Goal: Task Accomplishment & Management: Use online tool/utility

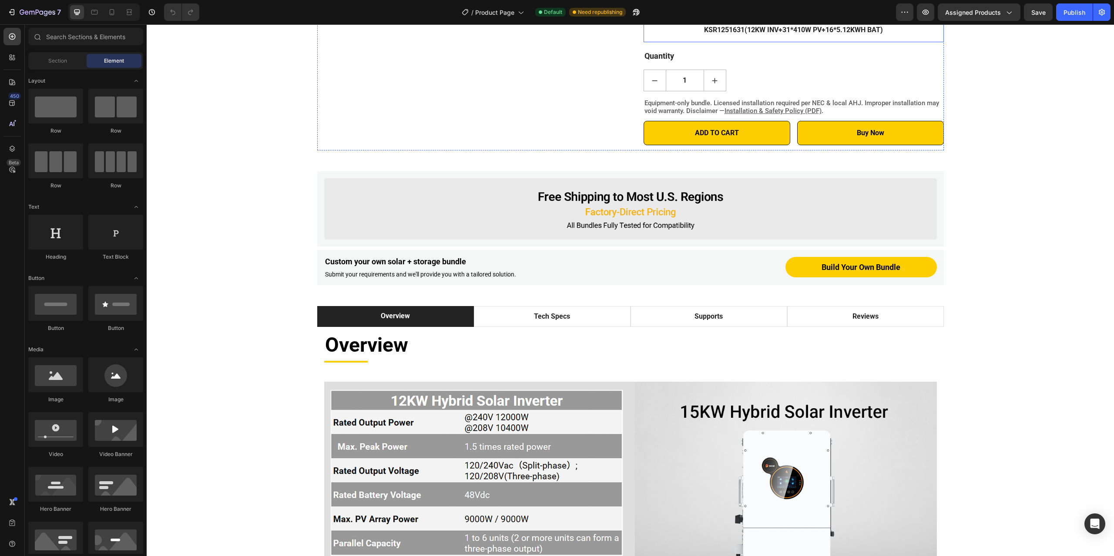
scroll to position [391, 0]
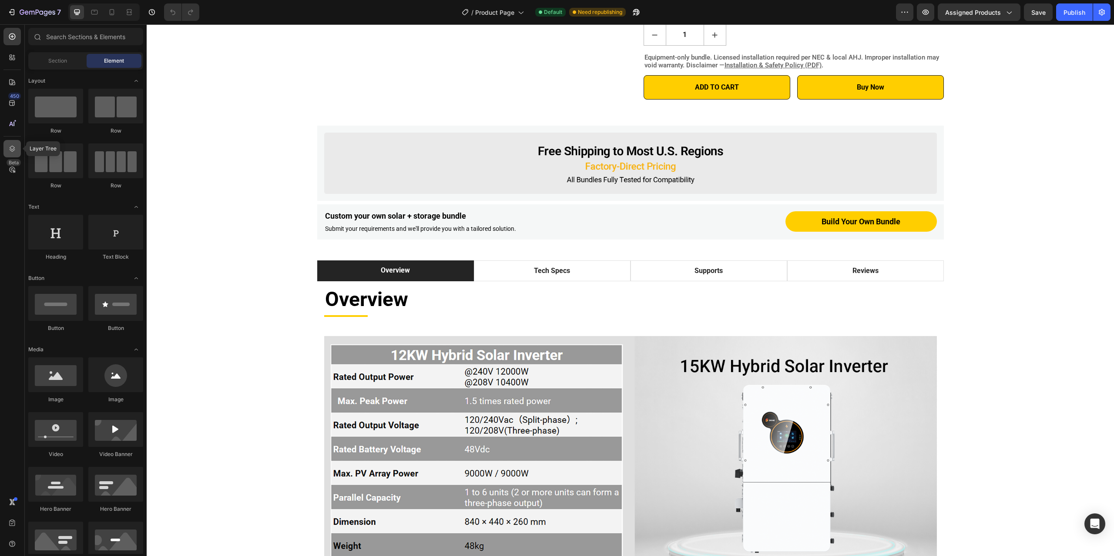
click at [12, 151] on icon at bounding box center [12, 148] width 9 height 9
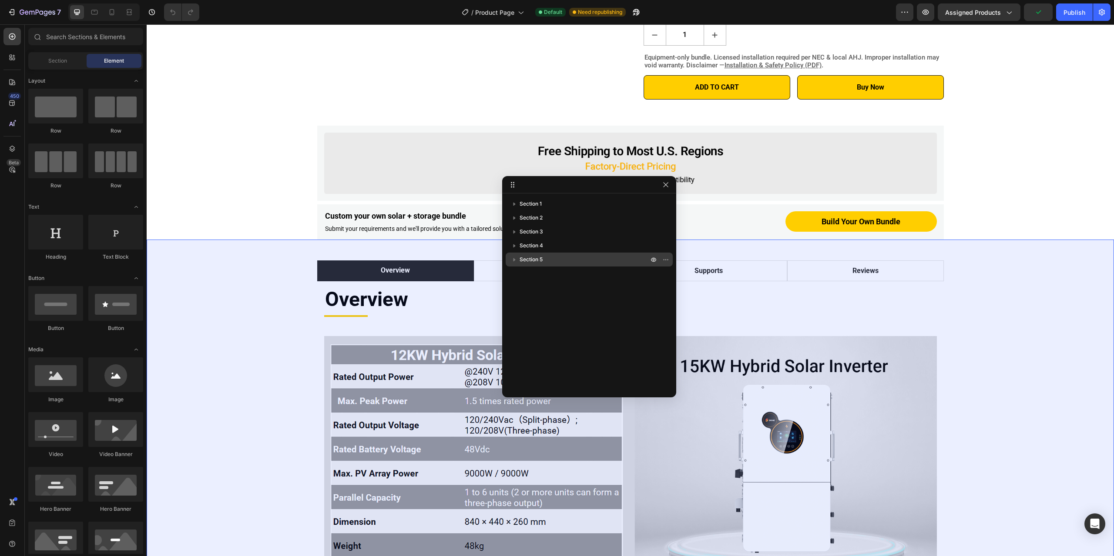
click at [542, 257] on span "Section 5" at bounding box center [530, 259] width 23 height 9
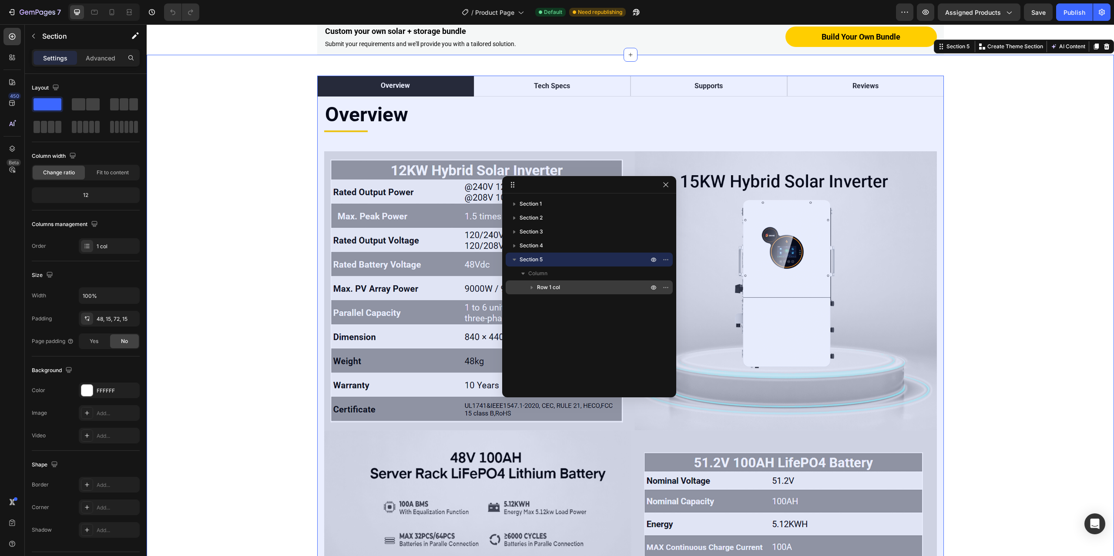
click at [558, 289] on span "Row 1 col" at bounding box center [548, 287] width 23 height 9
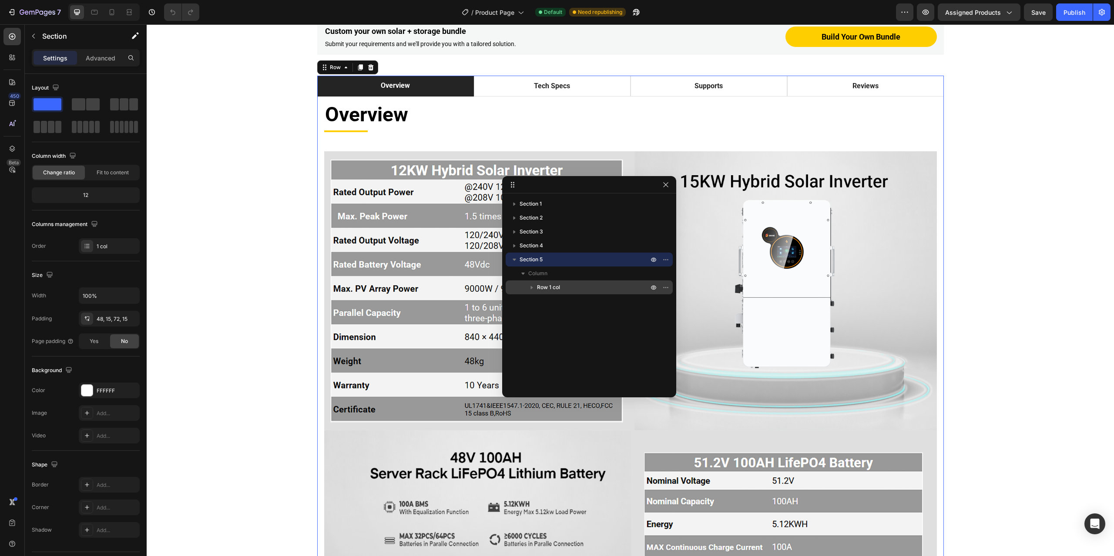
scroll to position [597, 0]
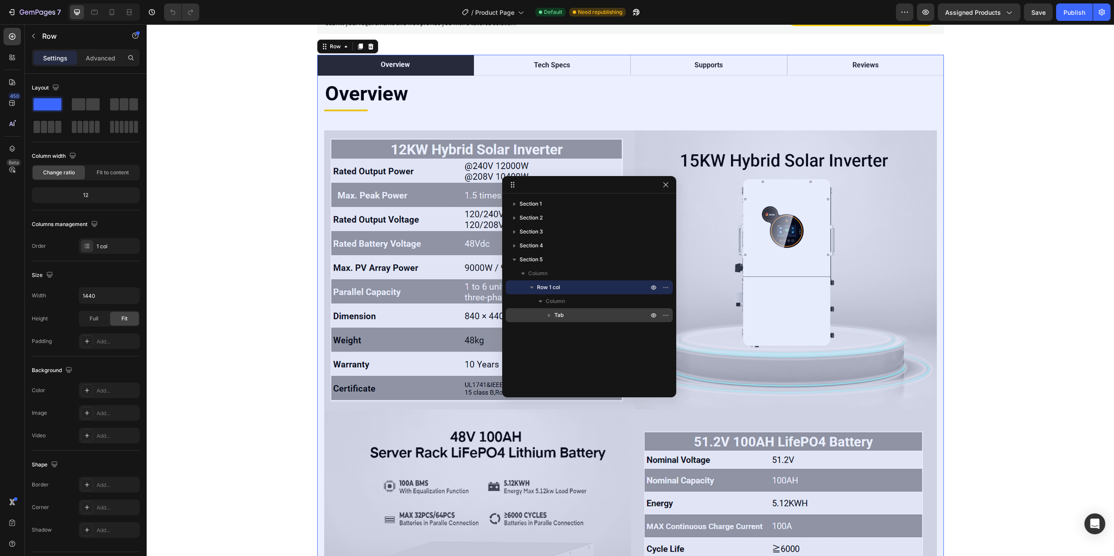
click at [569, 316] on p "Tab" at bounding box center [602, 315] width 96 height 9
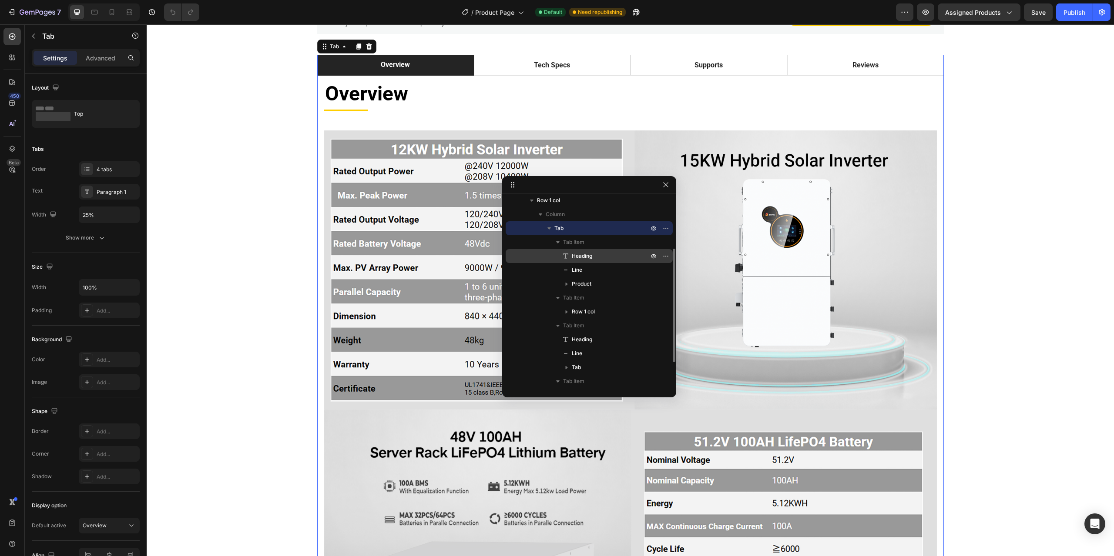
scroll to position [129, 0]
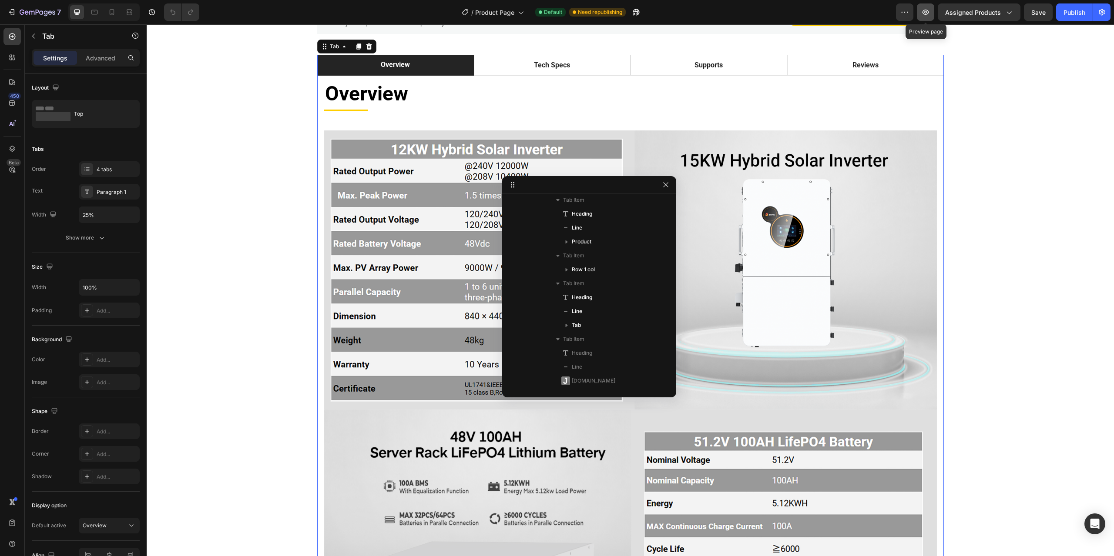
click at [924, 10] on icon "button" at bounding box center [925, 12] width 9 height 9
click at [13, 12] on icon "button" at bounding box center [11, 12] width 4 height 3
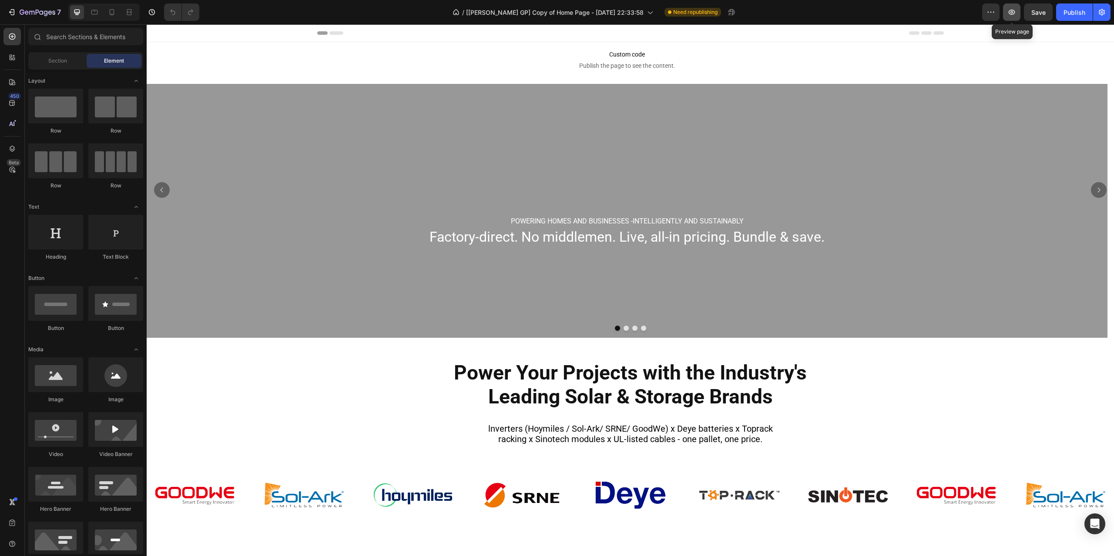
click at [1010, 11] on icon "button" at bounding box center [1011, 12] width 9 height 9
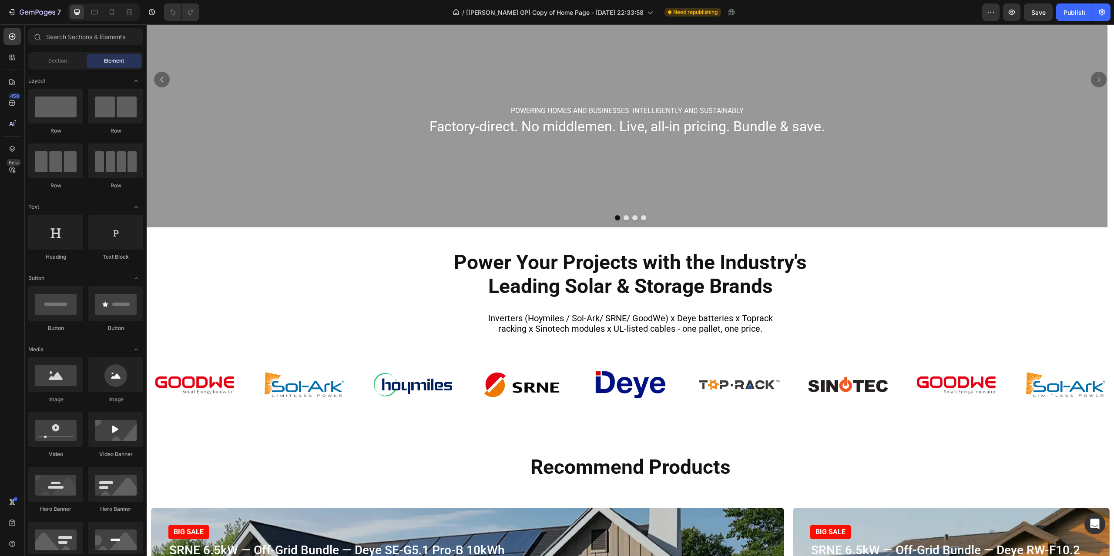
scroll to position [43, 0]
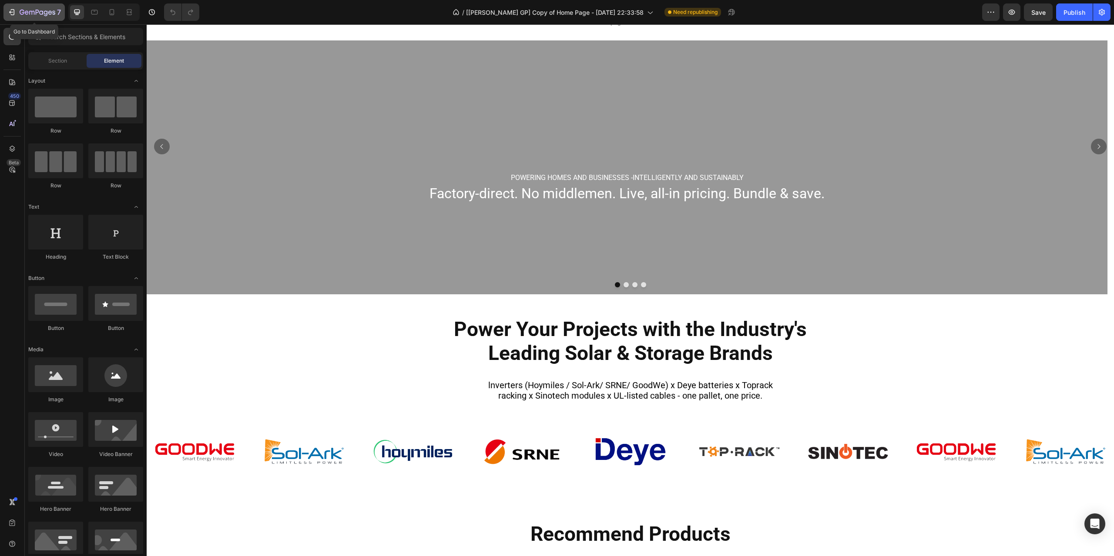
click at [14, 10] on icon "button" at bounding box center [13, 12] width 4 height 6
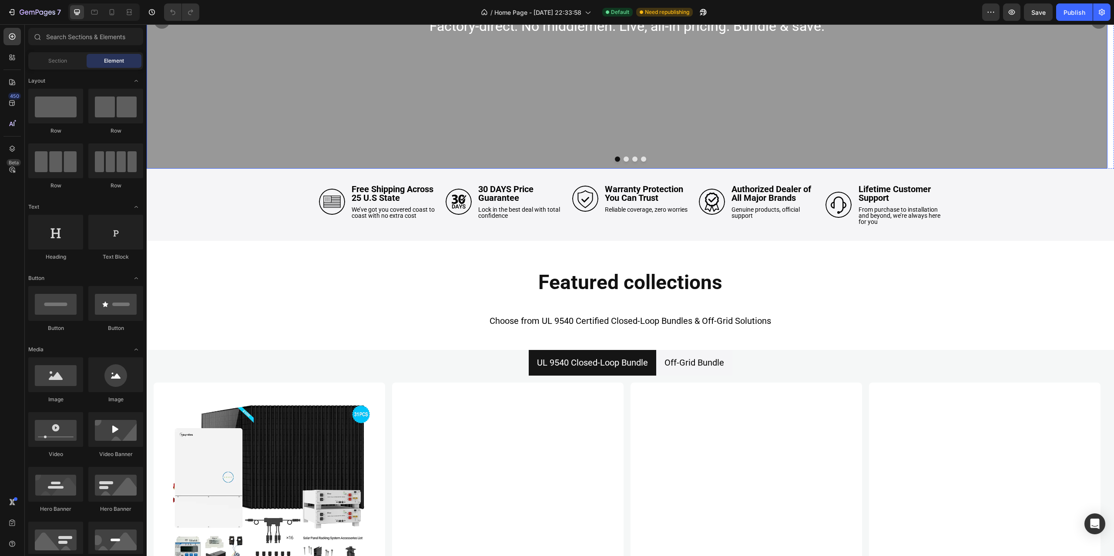
scroll to position [174, 0]
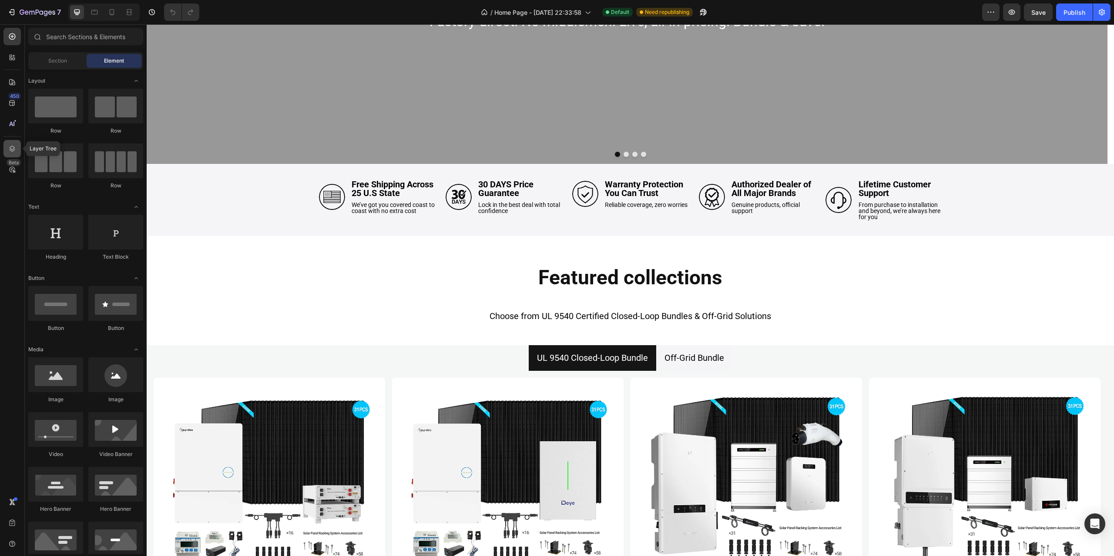
click at [13, 147] on icon at bounding box center [13, 149] width 6 height 6
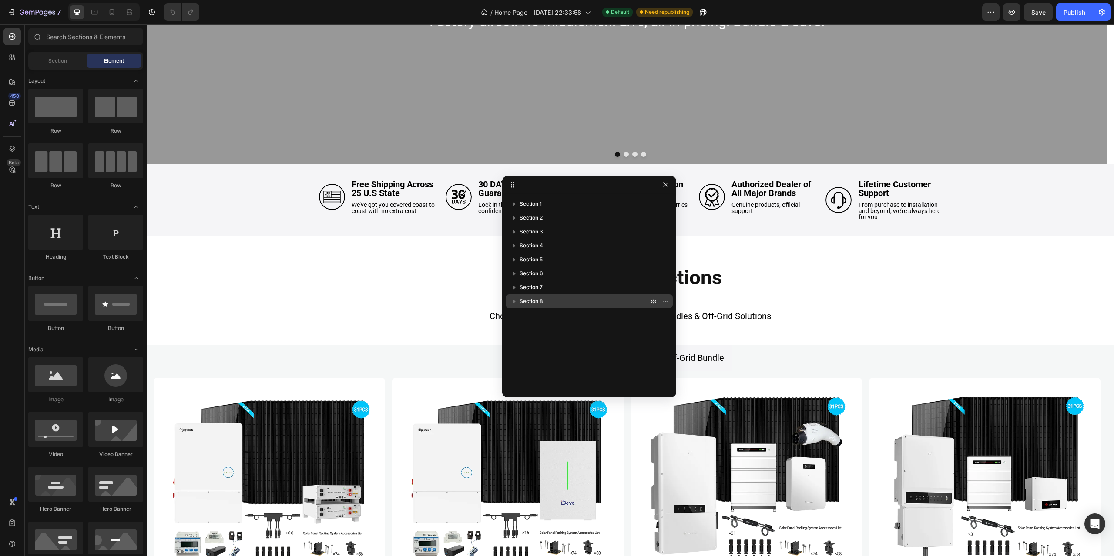
click at [551, 302] on p "Section 8" at bounding box center [584, 301] width 130 height 9
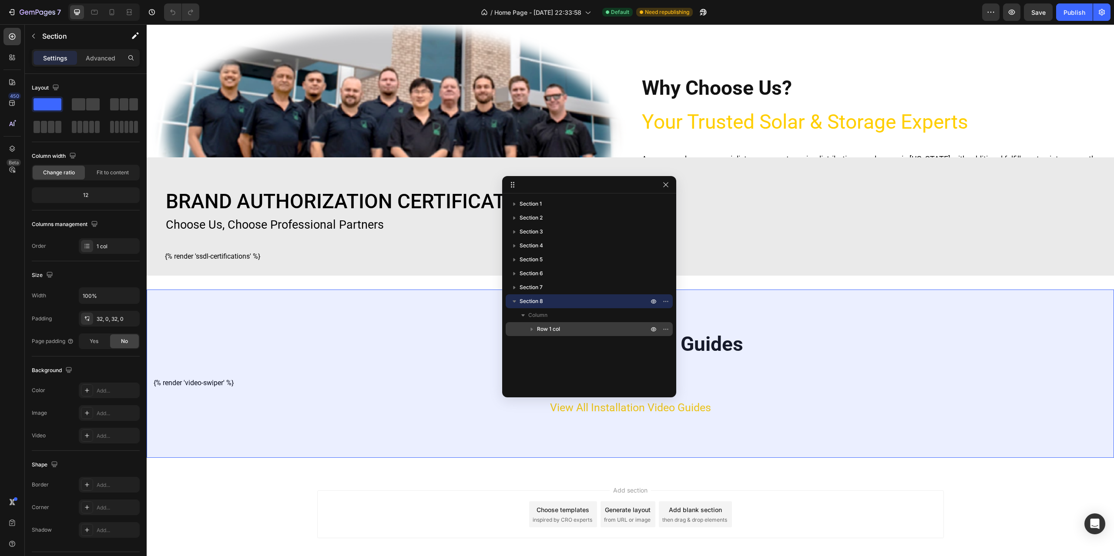
scroll to position [1814, 0]
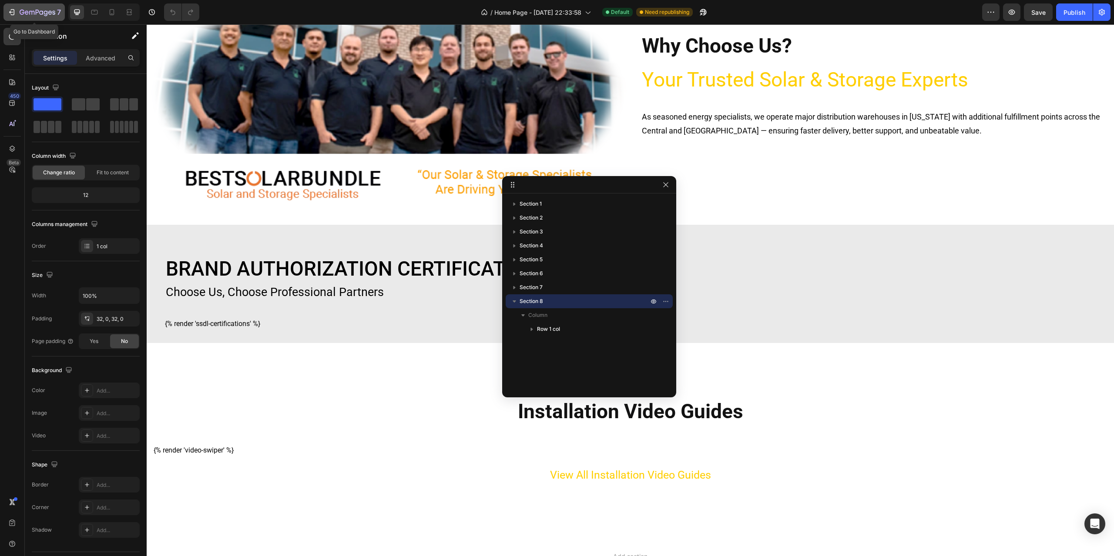
click at [13, 12] on icon "button" at bounding box center [11, 12] width 9 height 9
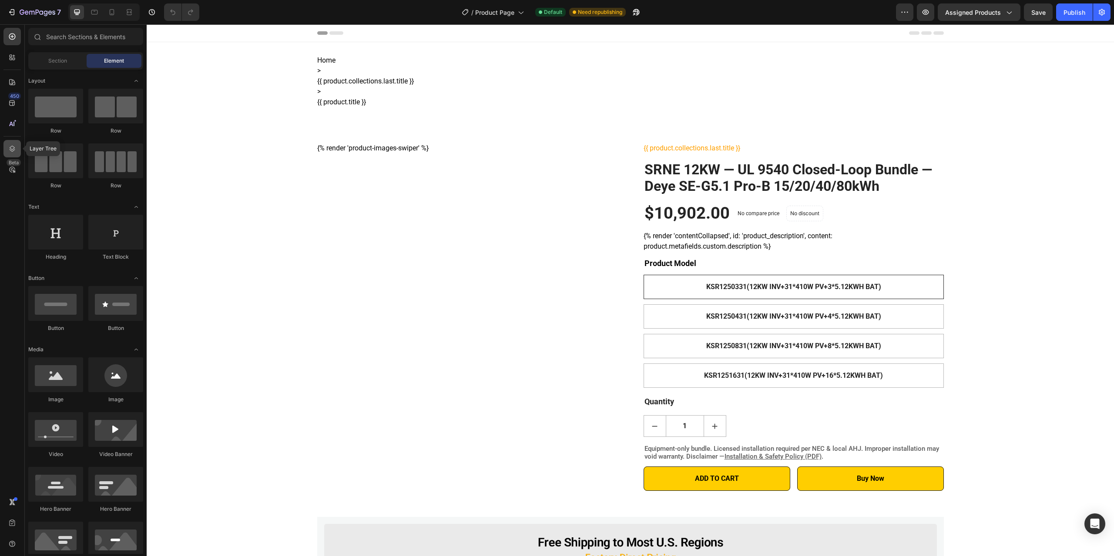
click at [15, 149] on icon at bounding box center [12, 148] width 9 height 9
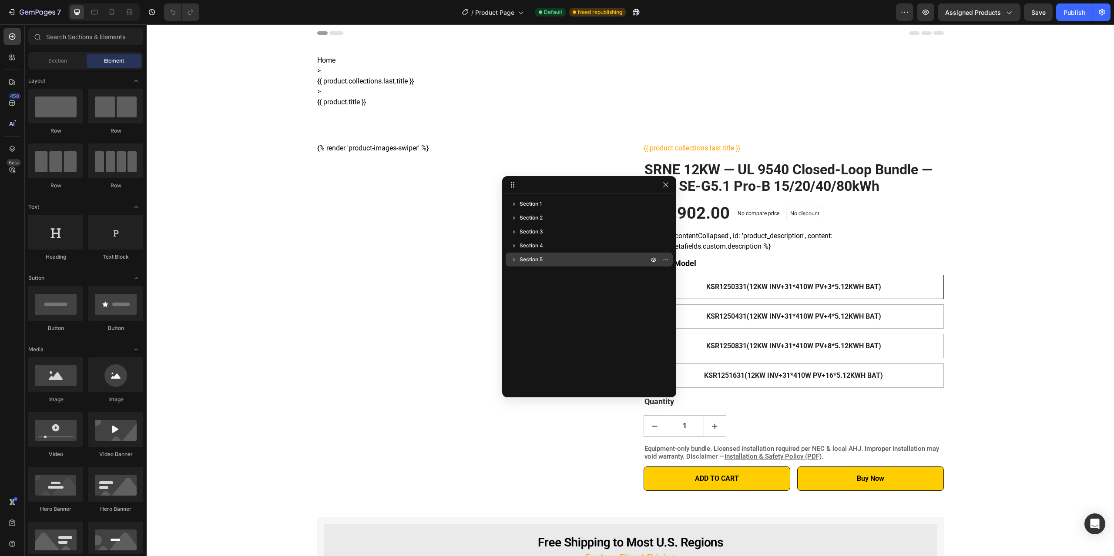
click at [547, 263] on p "Section 5" at bounding box center [584, 259] width 130 height 9
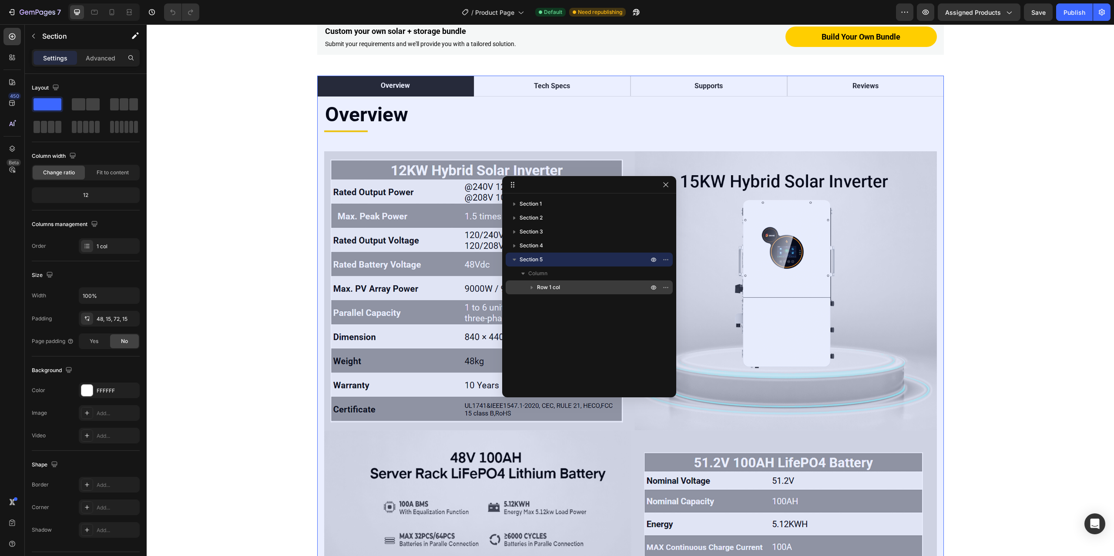
click at [568, 287] on p "Row 1 col" at bounding box center [593, 287] width 113 height 9
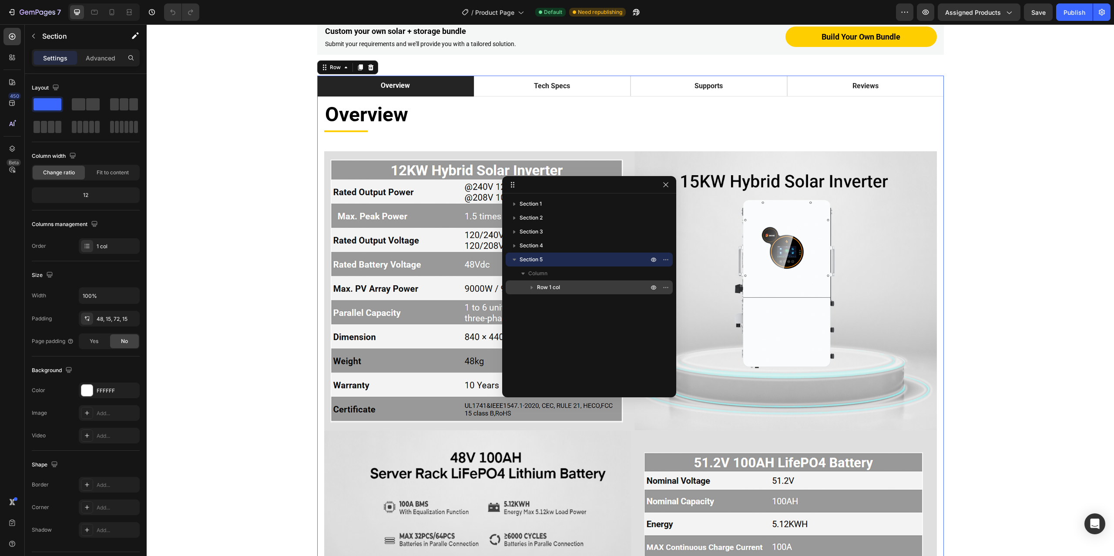
scroll to position [597, 0]
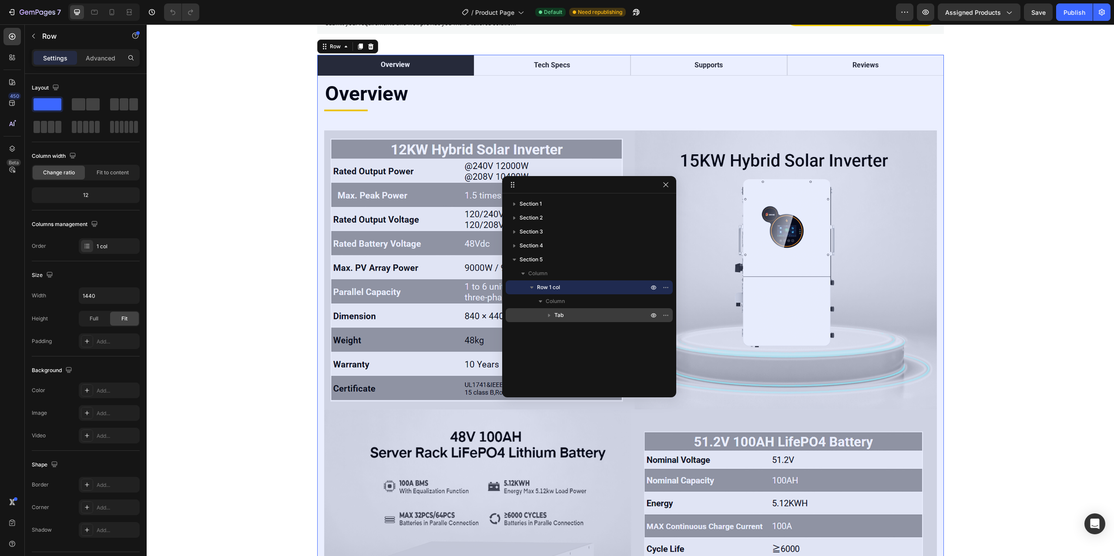
click at [563, 313] on span "Tab" at bounding box center [558, 315] width 9 height 9
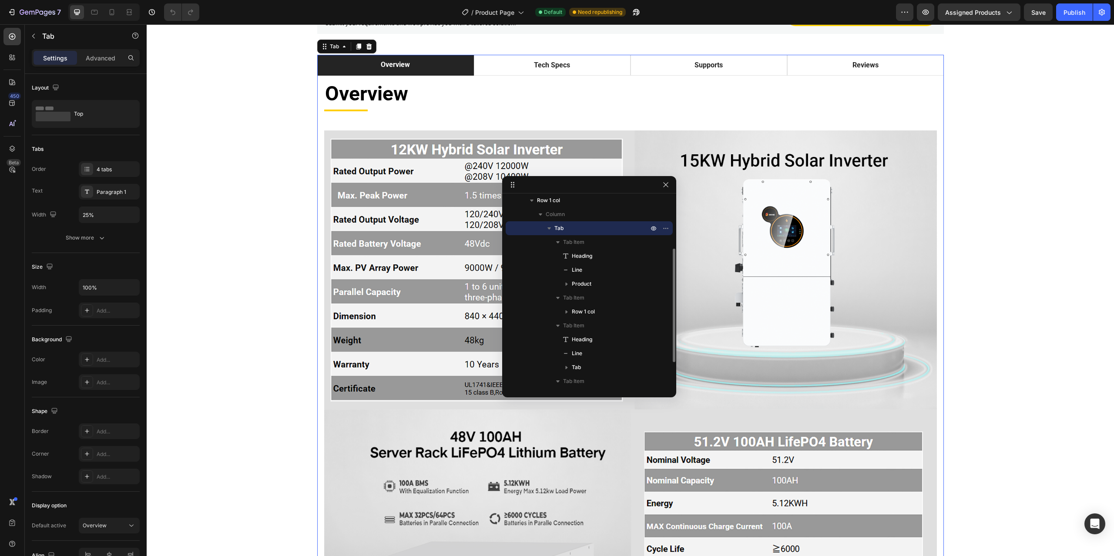
scroll to position [129, 0]
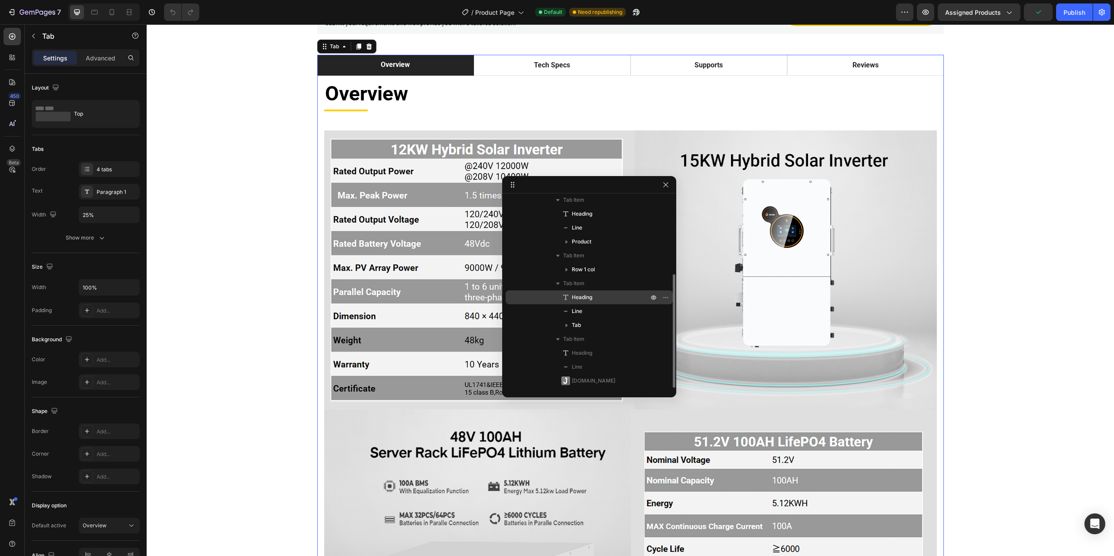
click at [586, 298] on span "Heading" at bounding box center [582, 297] width 20 height 9
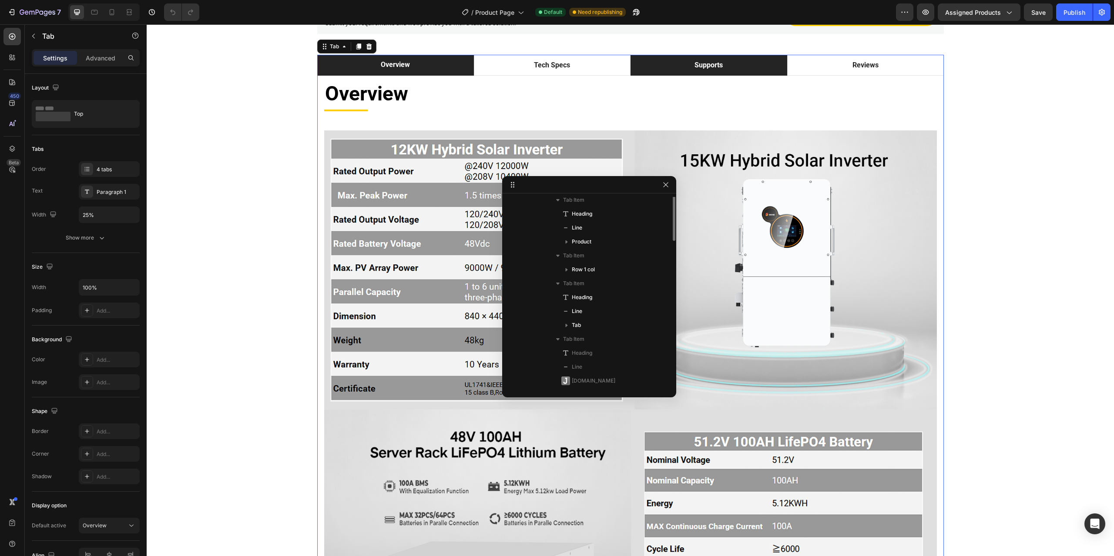
scroll to position [37, 0]
click at [735, 63] on li "Supports" at bounding box center [708, 65] width 157 height 21
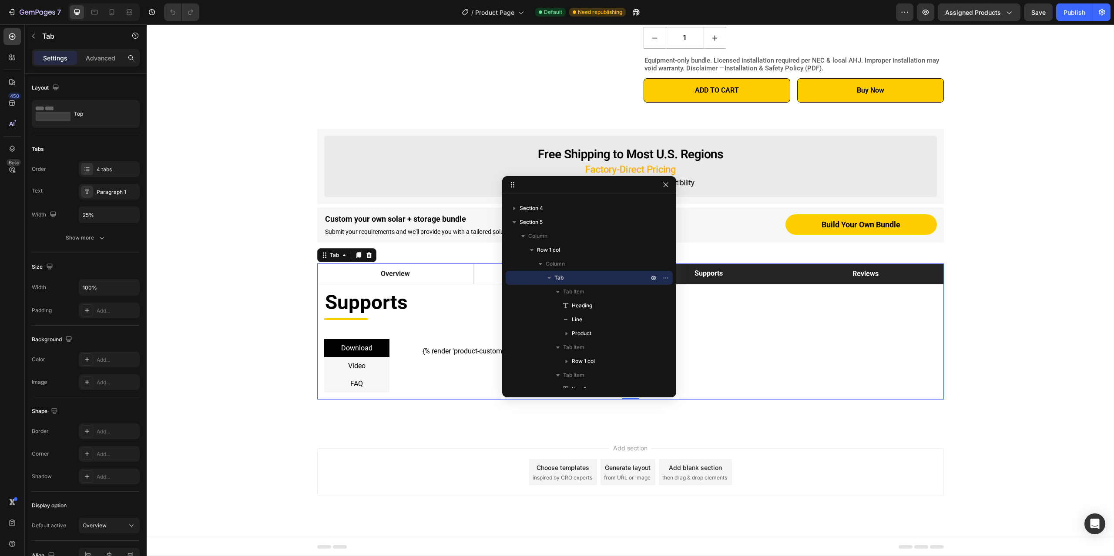
click at [863, 278] on p "Reviews" at bounding box center [865, 274] width 26 height 10
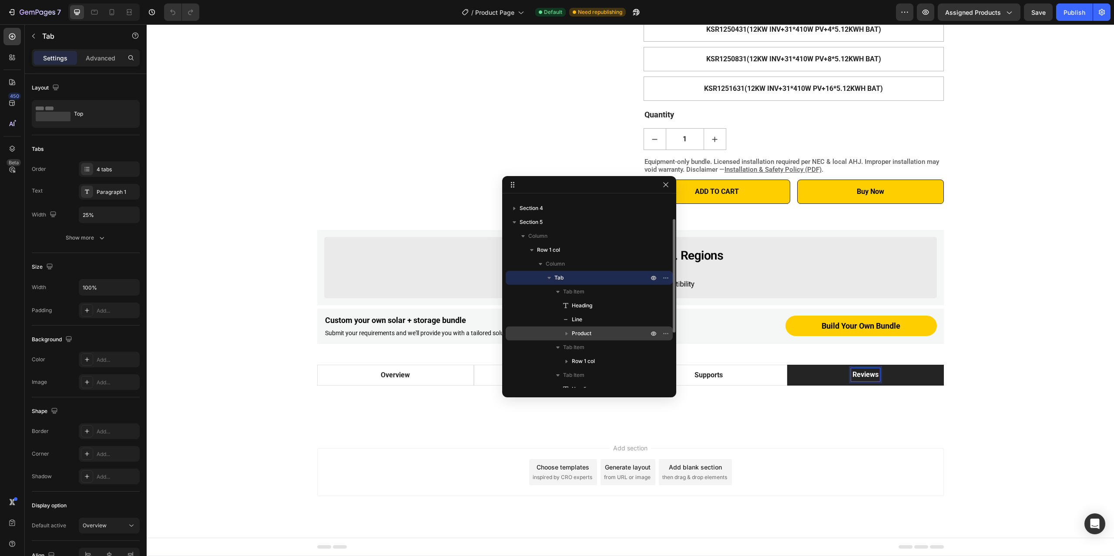
scroll to position [129, 0]
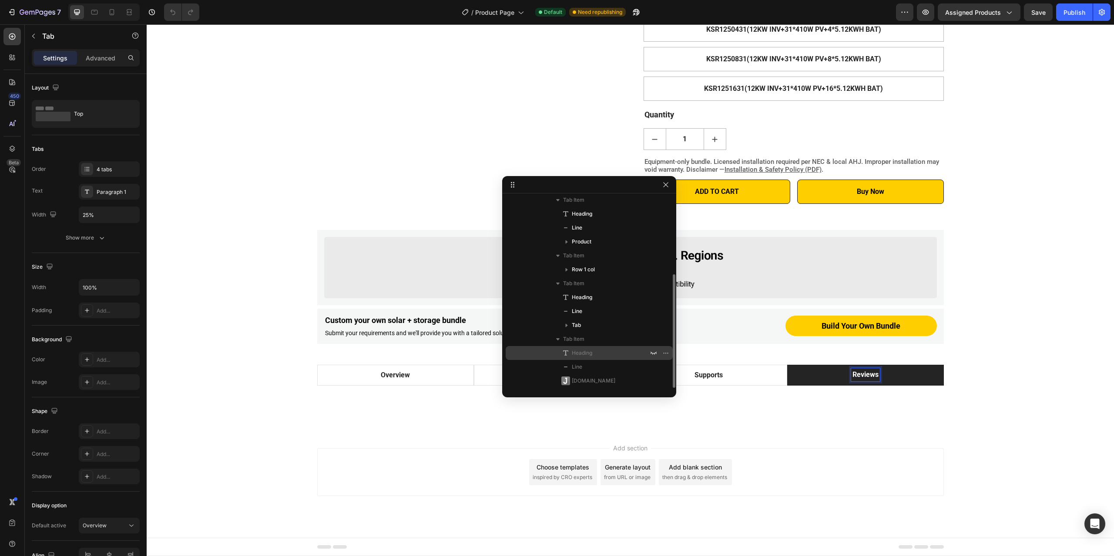
click at [594, 350] on p "Heading" at bounding box center [600, 353] width 78 height 9
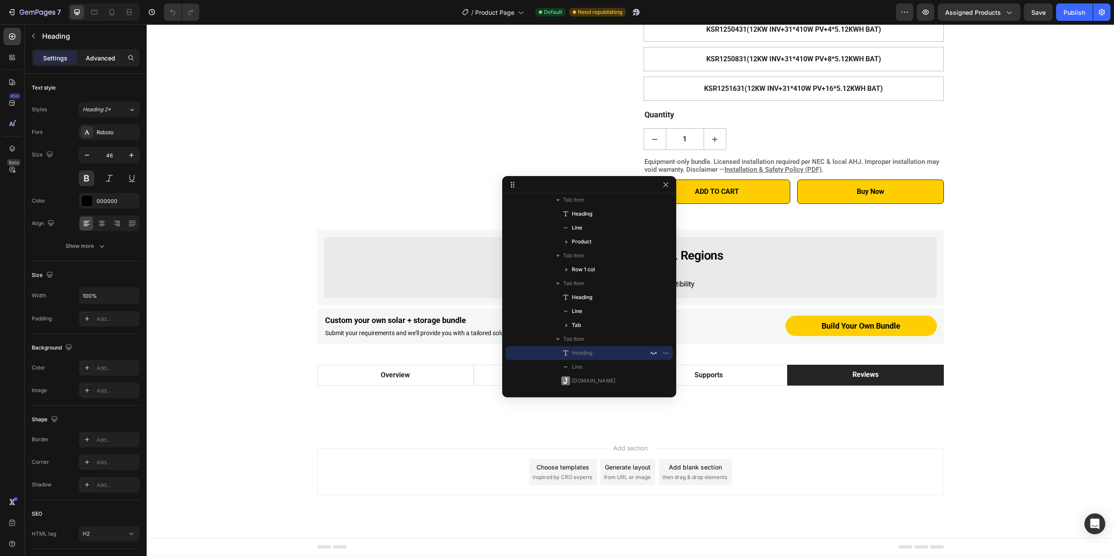
click at [109, 55] on p "Advanced" at bounding box center [101, 58] width 30 height 9
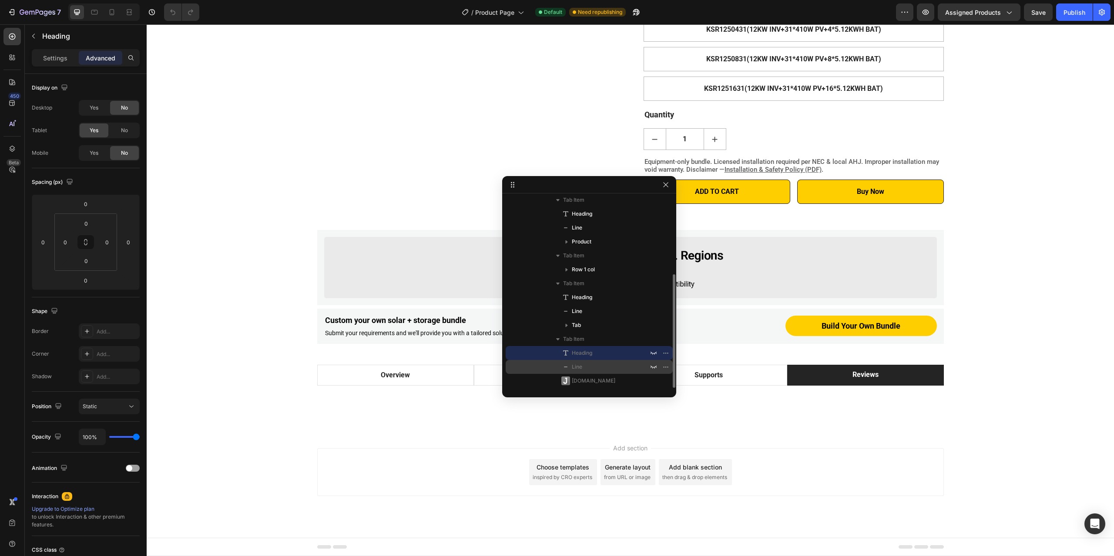
click at [591, 367] on p "Line" at bounding box center [600, 367] width 78 height 9
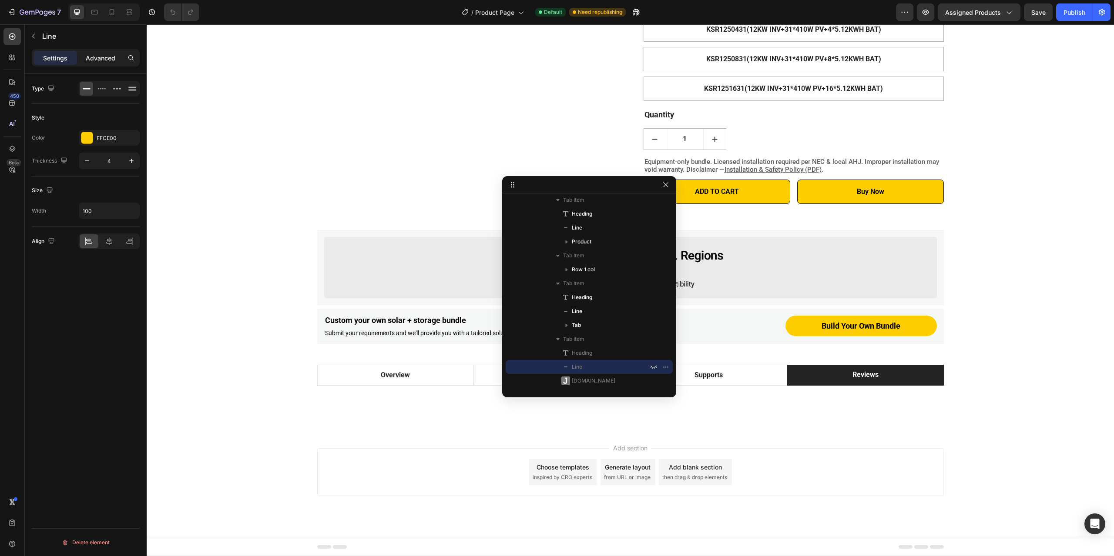
click at [97, 57] on p "Advanced" at bounding box center [101, 58] width 30 height 9
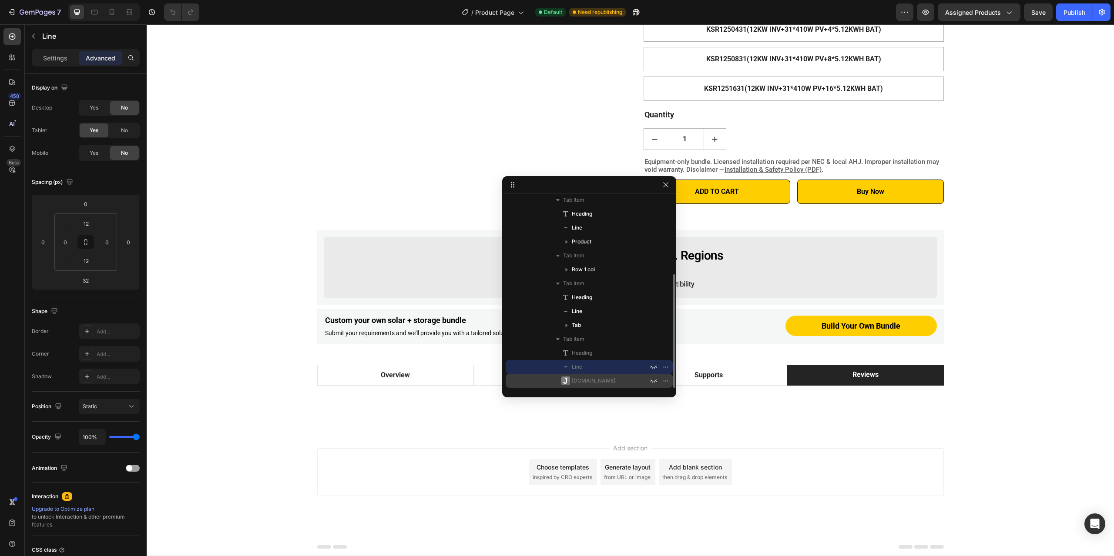
click at [580, 380] on span "[DOMAIN_NAME]" at bounding box center [593, 381] width 43 height 9
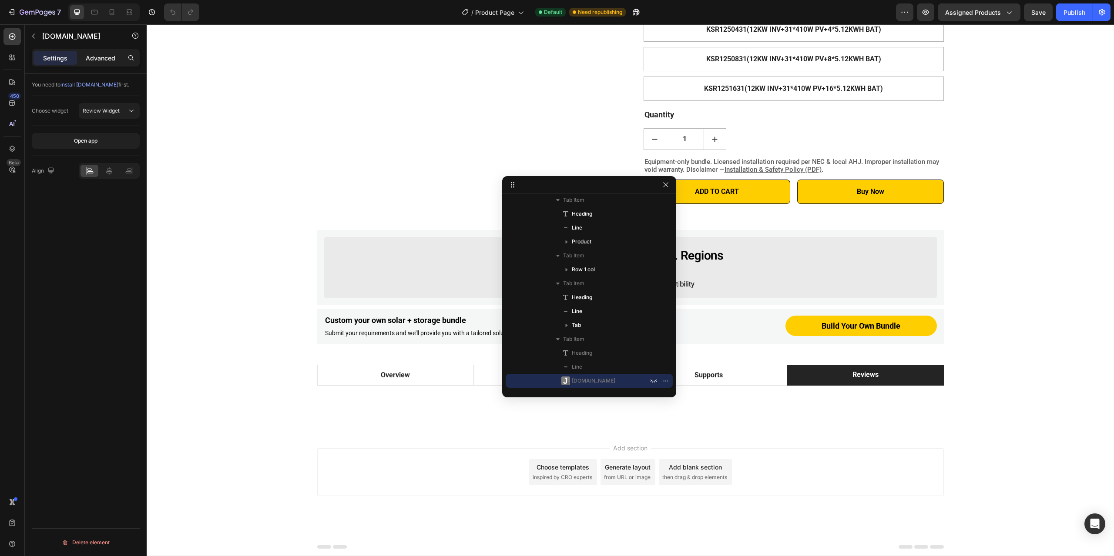
click at [101, 57] on p "Advanced" at bounding box center [101, 58] width 30 height 9
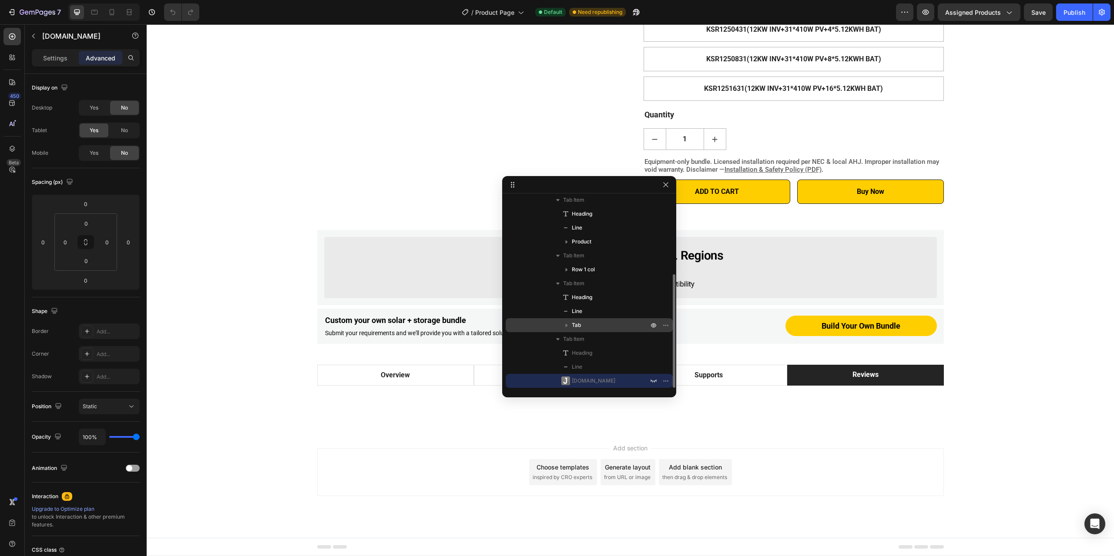
click at [567, 326] on icon "button" at bounding box center [566, 325] width 2 height 3
click at [567, 326] on icon "button" at bounding box center [566, 326] width 3 height 2
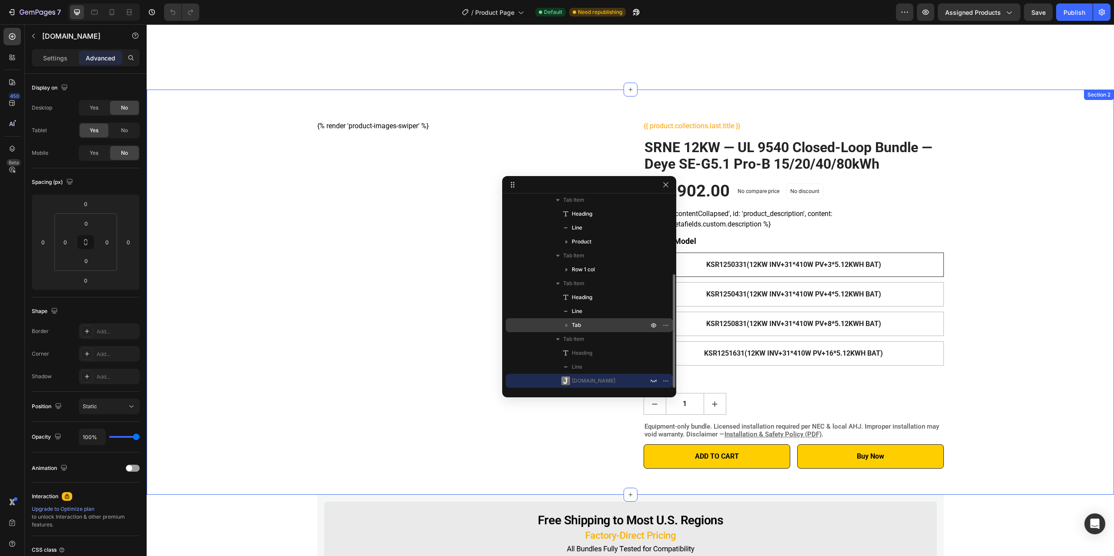
scroll to position [130, 0]
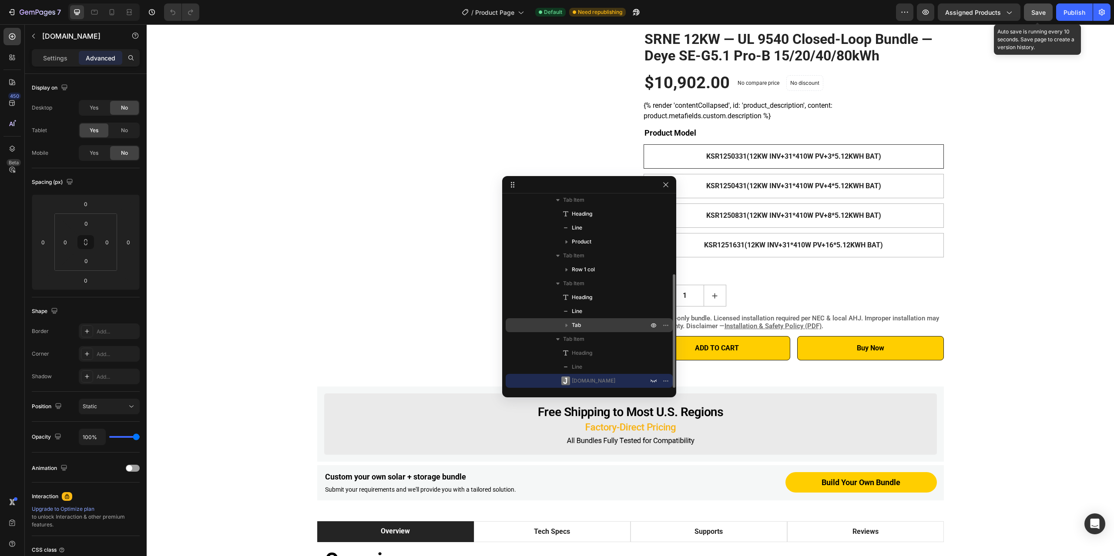
click at [1036, 17] on div "Save" at bounding box center [1038, 12] width 14 height 9
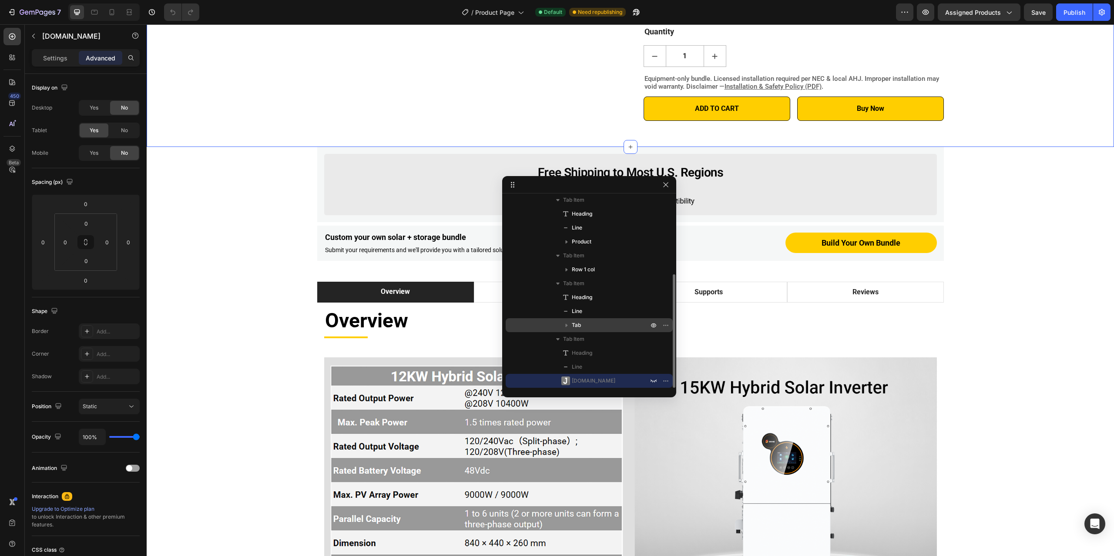
scroll to position [391, 0]
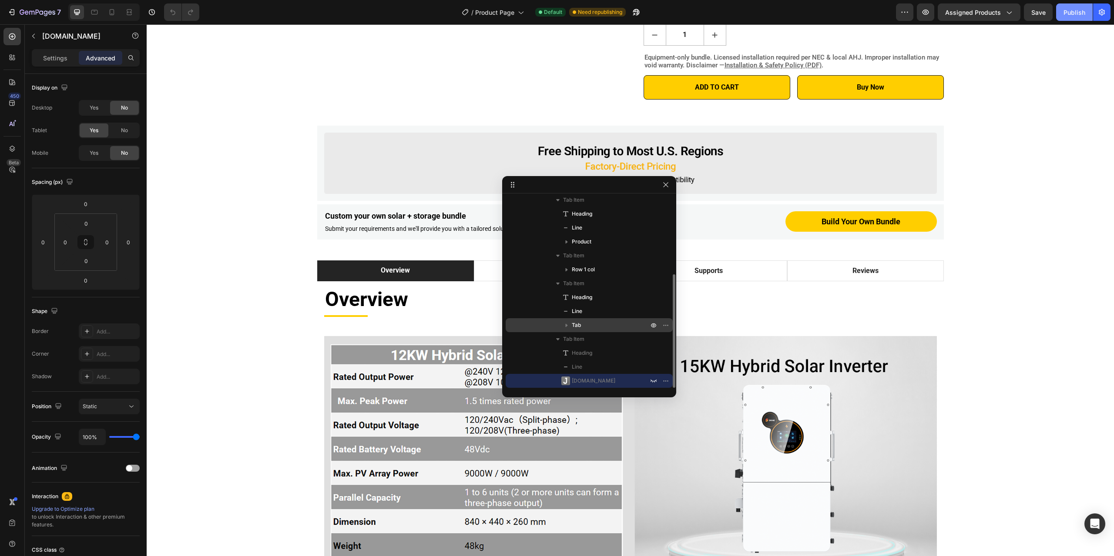
click at [1074, 14] on div "Publish" at bounding box center [1074, 12] width 22 height 9
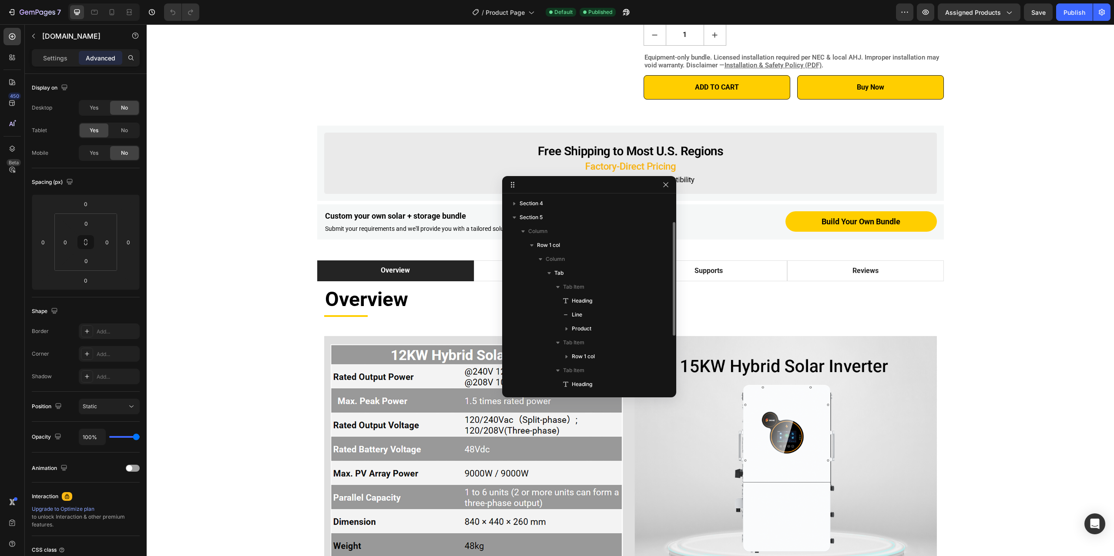
scroll to position [0, 0]
click at [562, 272] on p "Column" at bounding box center [589, 273] width 122 height 9
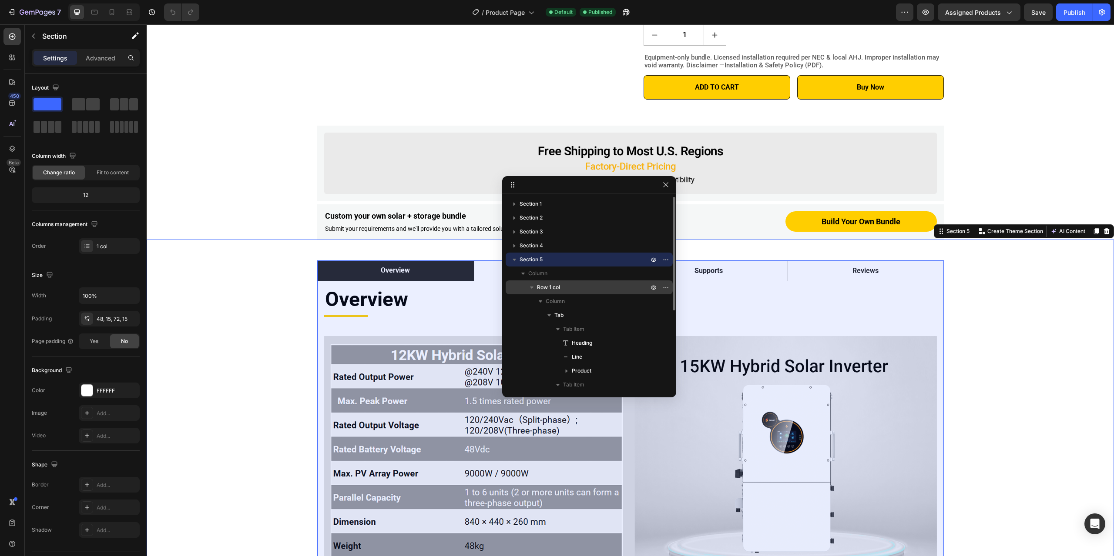
click at [559, 288] on span "Row 1 col" at bounding box center [548, 287] width 23 height 9
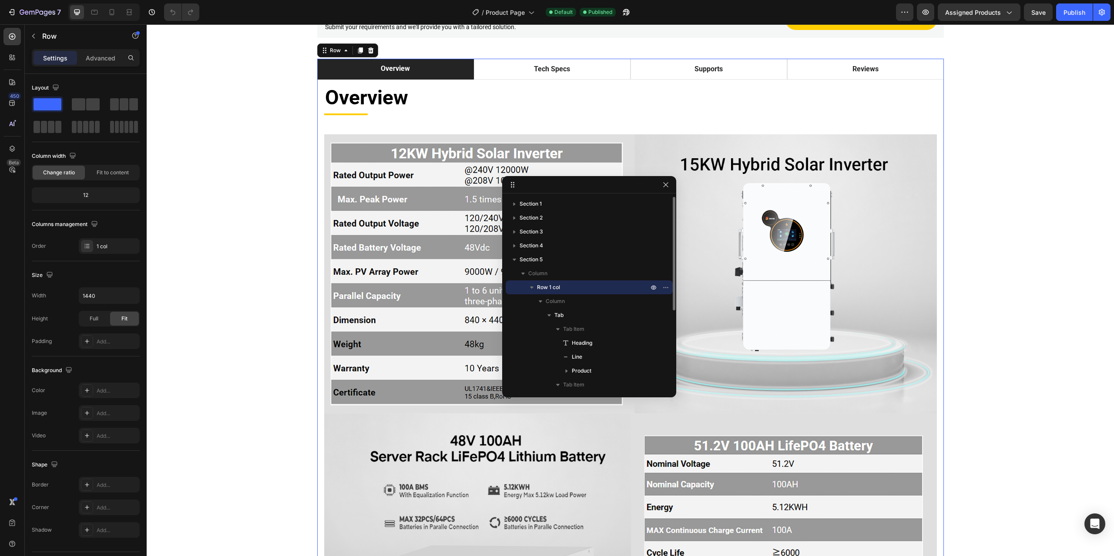
scroll to position [597, 0]
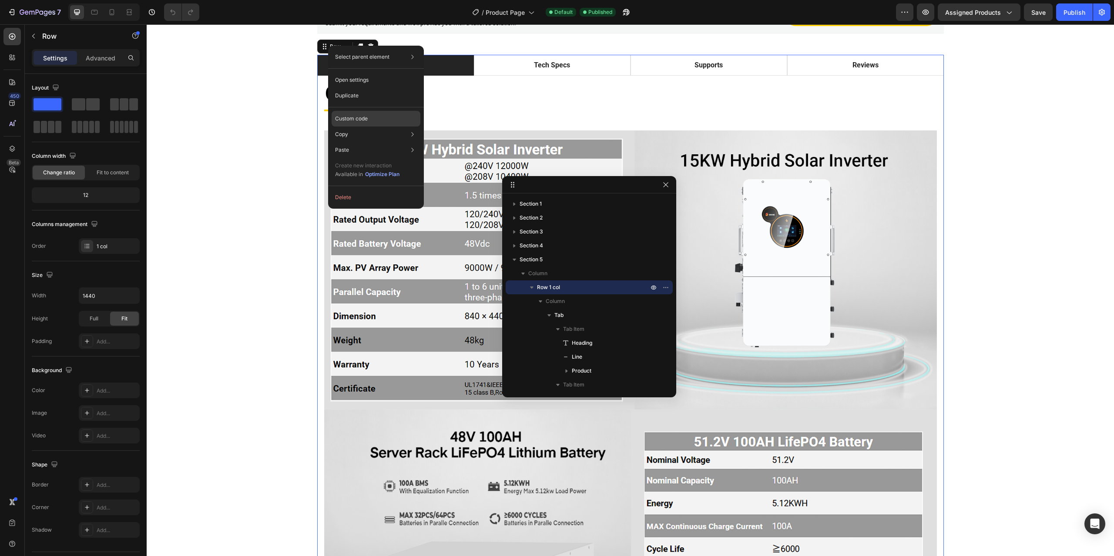
click at [365, 120] on p "Custom code" at bounding box center [351, 119] width 33 height 8
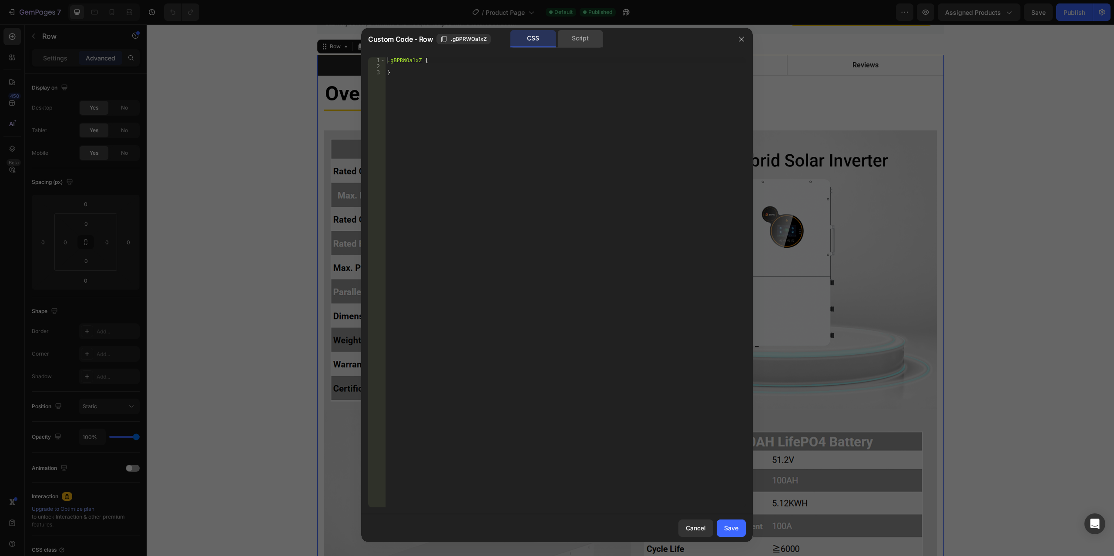
click at [585, 36] on div "Script" at bounding box center [580, 38] width 46 height 17
click at [534, 40] on div "CSS" at bounding box center [533, 38] width 46 height 17
drag, startPoint x: 738, startPoint y: 37, endPoint x: 592, endPoint y: 13, distance: 148.1
click at [738, 37] on icon "button" at bounding box center [741, 39] width 7 height 7
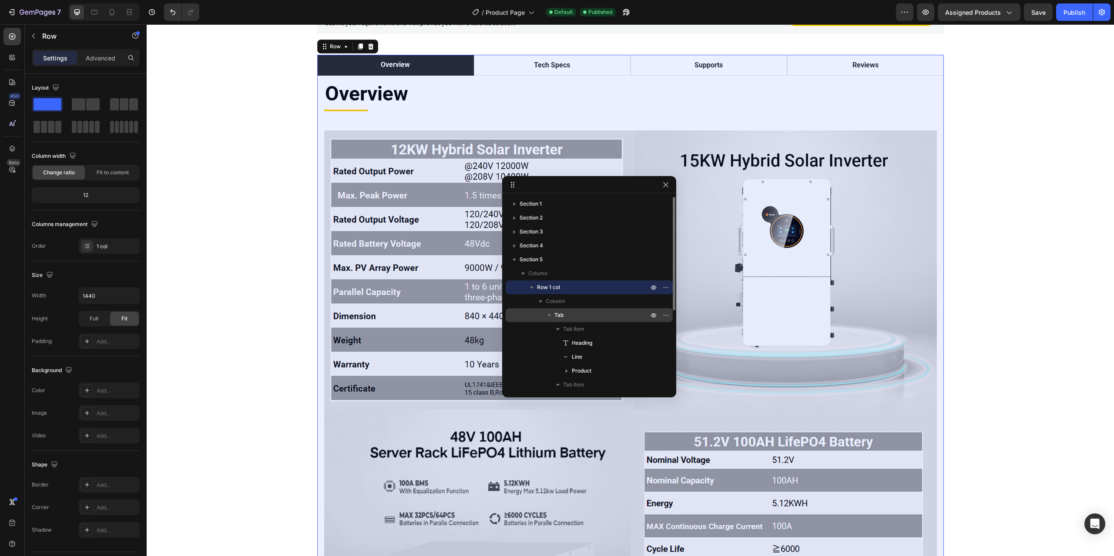
click at [591, 315] on p "Tab" at bounding box center [602, 315] width 96 height 9
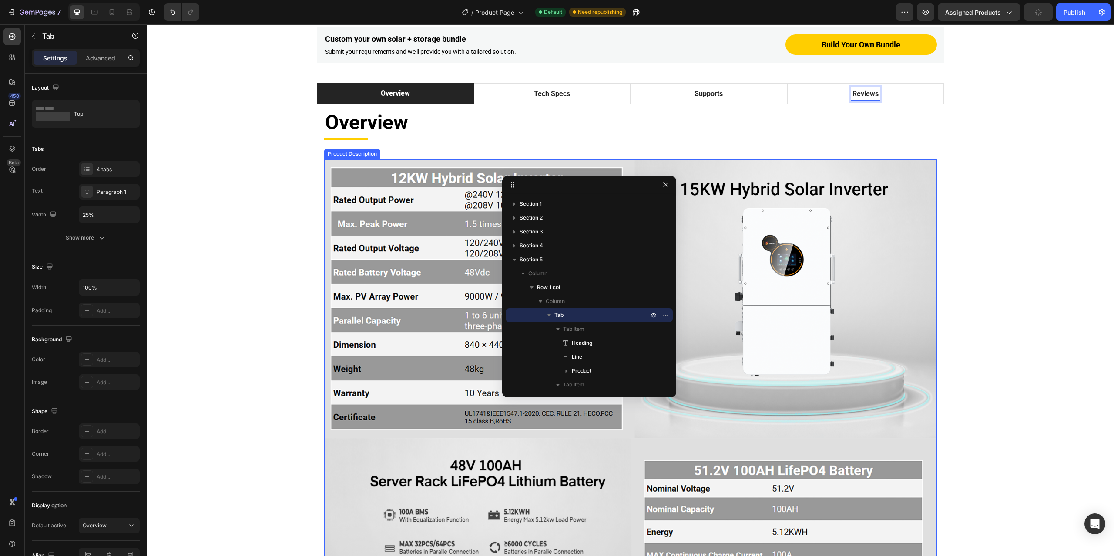
scroll to position [554, 0]
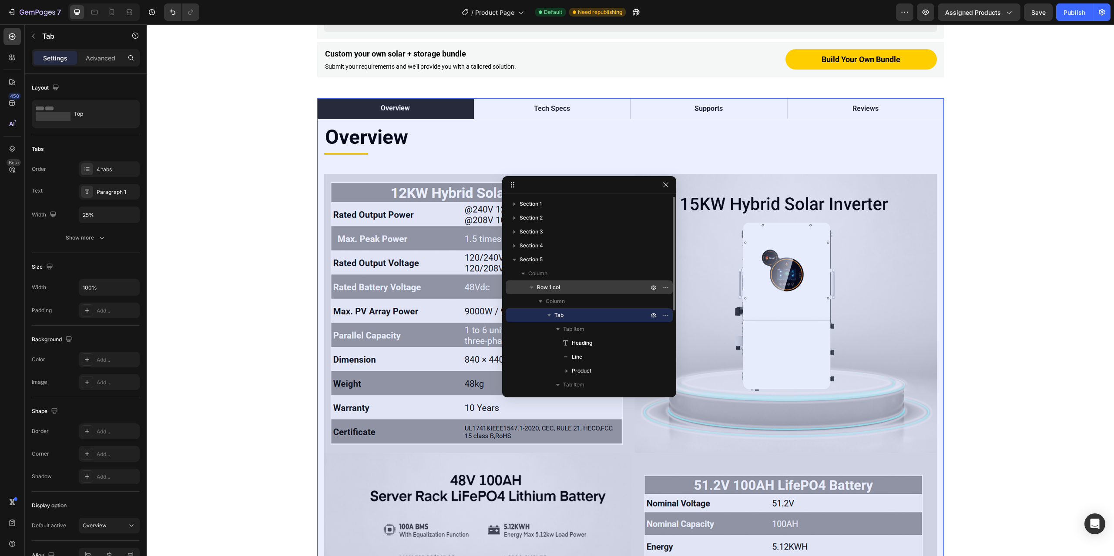
click at [561, 288] on p "Row 1 col" at bounding box center [593, 287] width 113 height 9
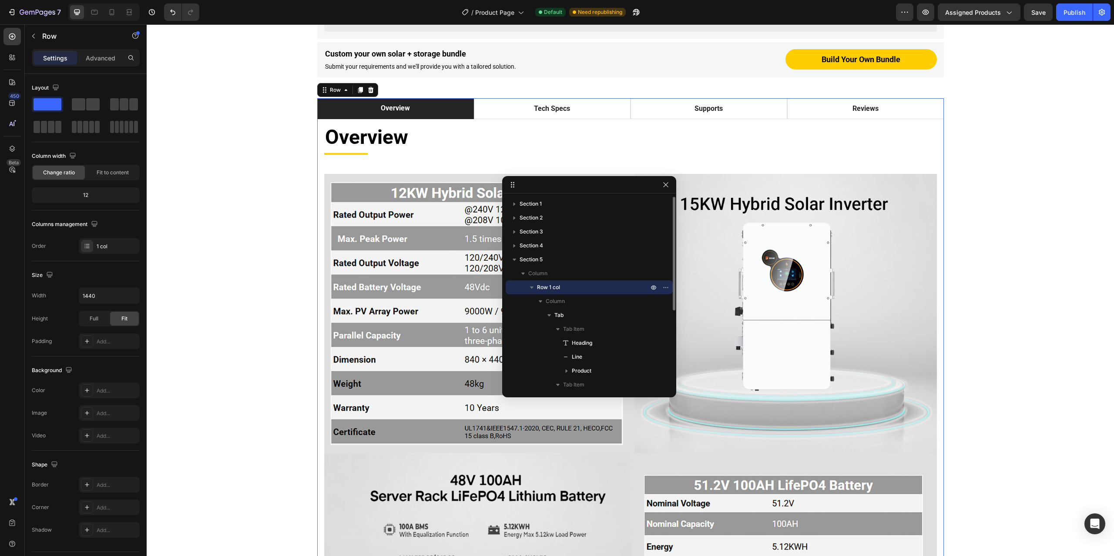
scroll to position [597, 0]
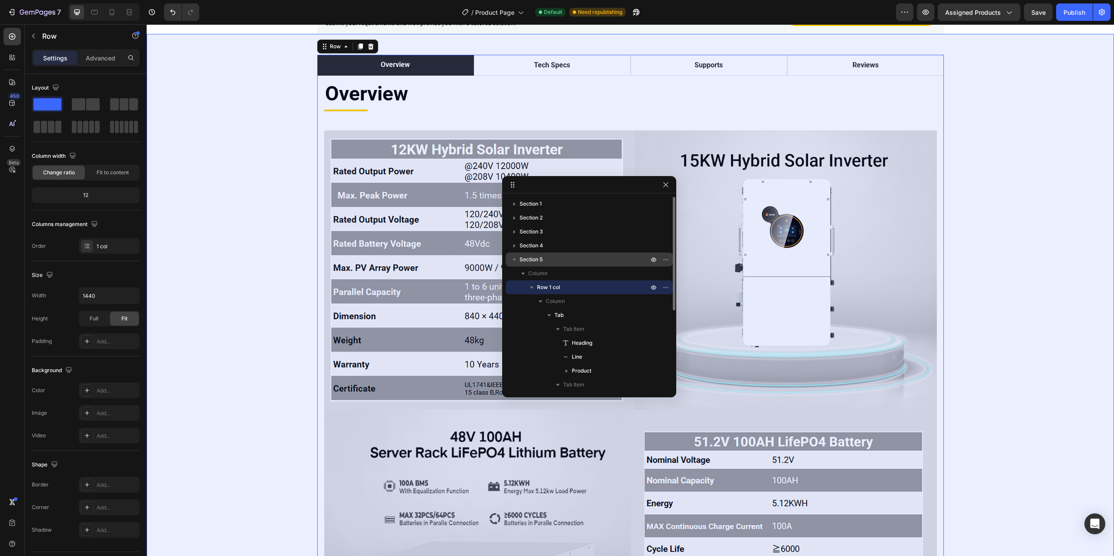
click at [553, 258] on p "Section 5" at bounding box center [584, 259] width 130 height 9
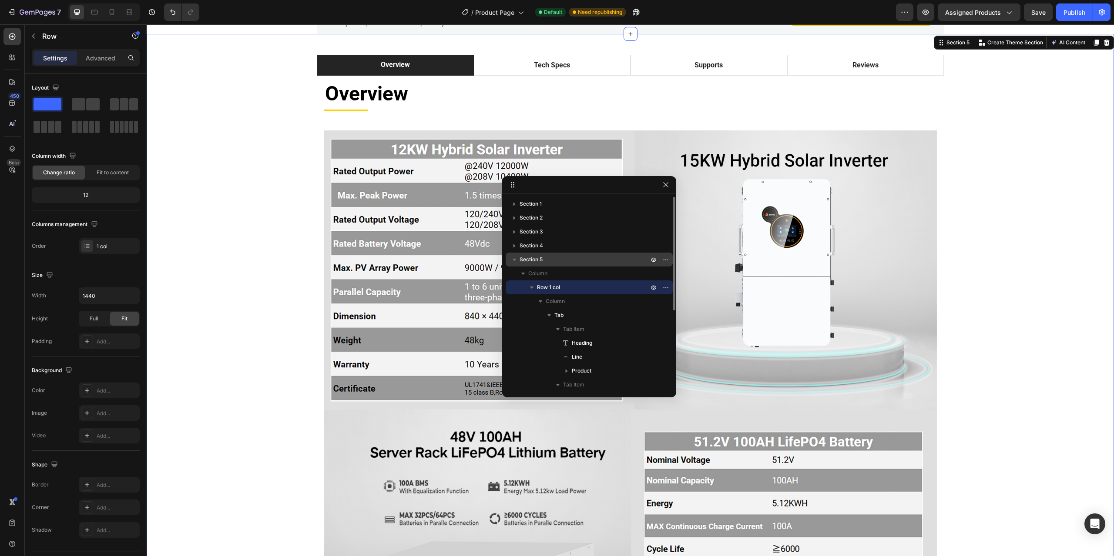
scroll to position [576, 0]
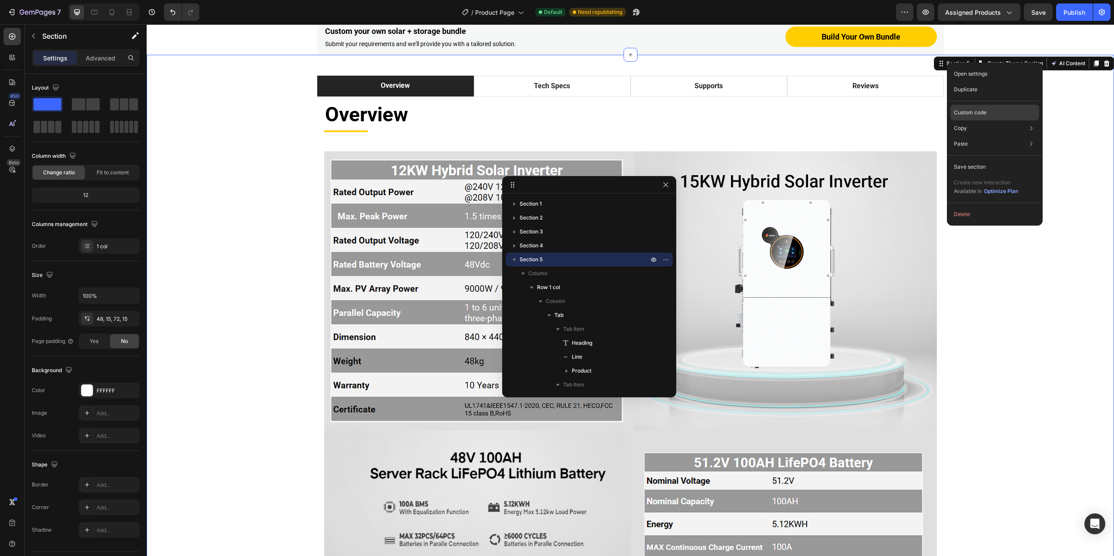
click at [986, 110] on p "Custom code" at bounding box center [969, 113] width 33 height 8
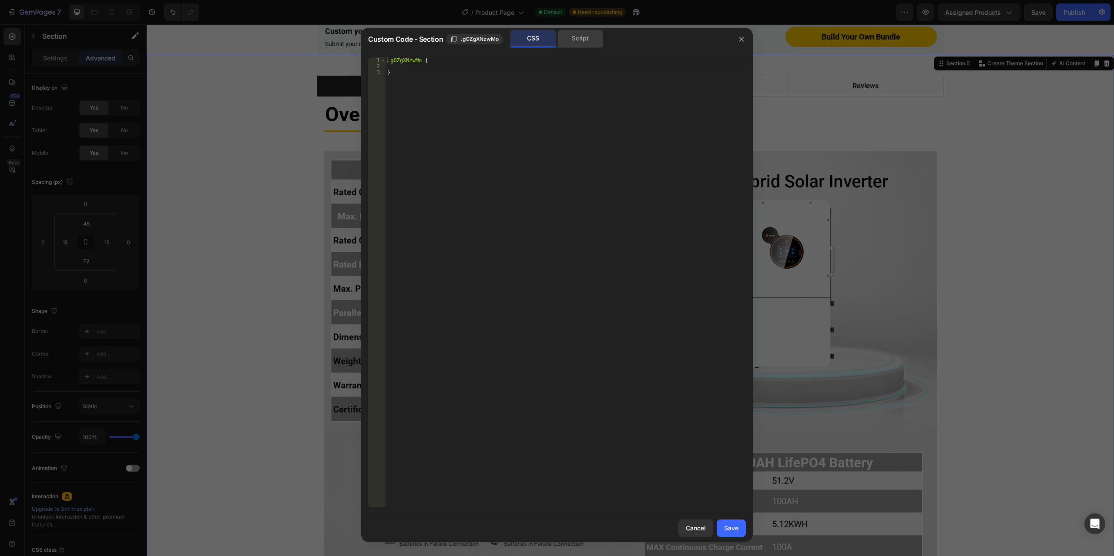
click at [571, 39] on div "Script" at bounding box center [580, 38] width 46 height 17
click at [520, 42] on div "CSS" at bounding box center [533, 38] width 46 height 17
click at [739, 39] on icon "button" at bounding box center [741, 39] width 7 height 7
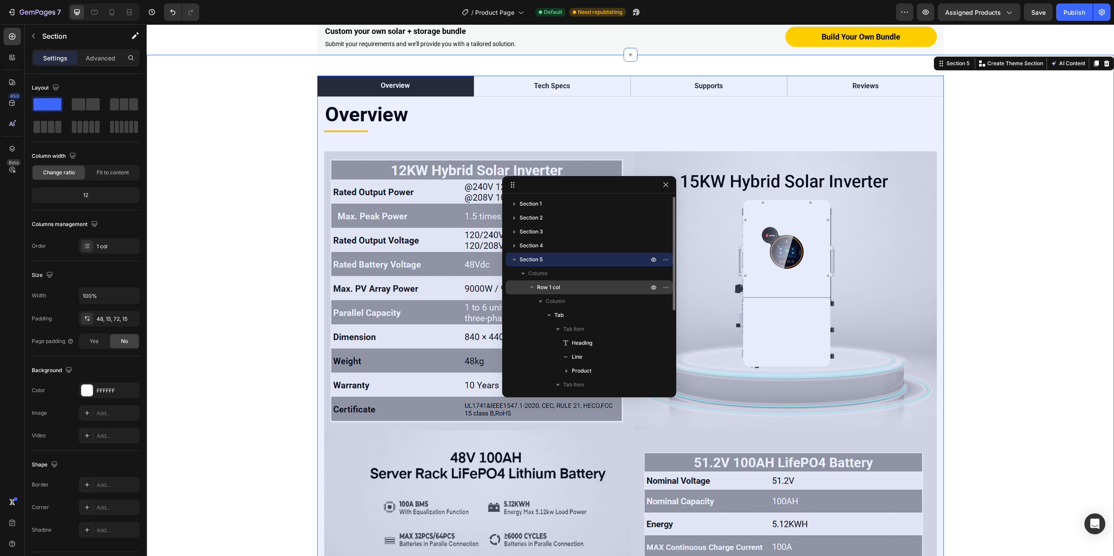
click at [560, 288] on p "Row 1 col" at bounding box center [593, 287] width 113 height 9
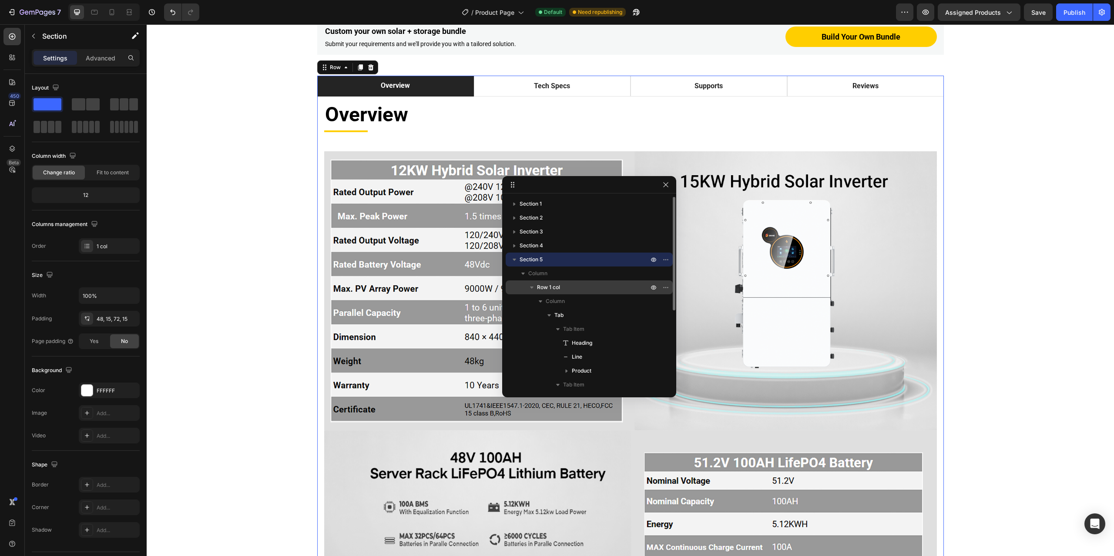
scroll to position [597, 0]
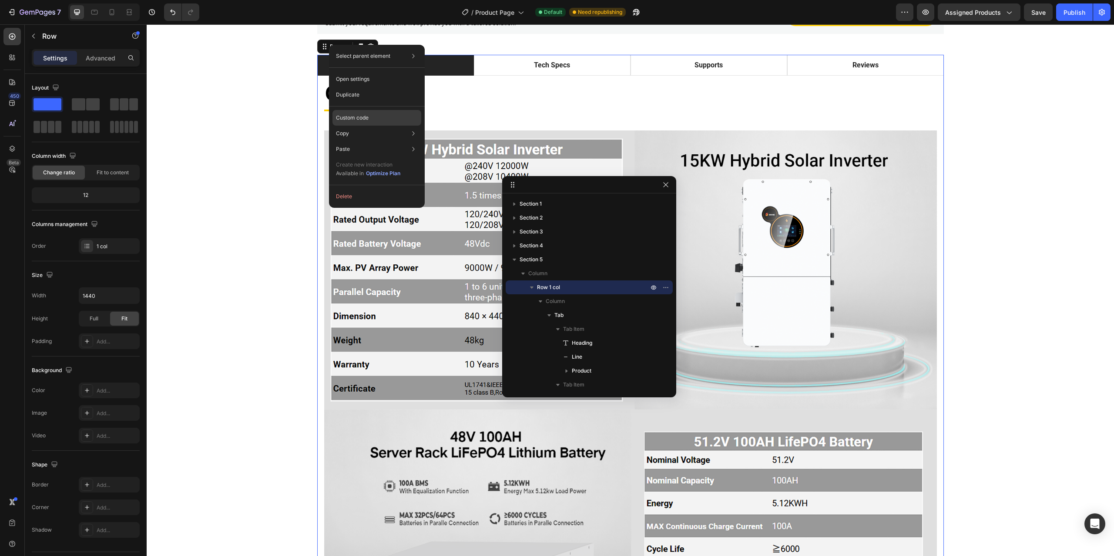
click at [358, 118] on p "Custom code" at bounding box center [352, 118] width 33 height 8
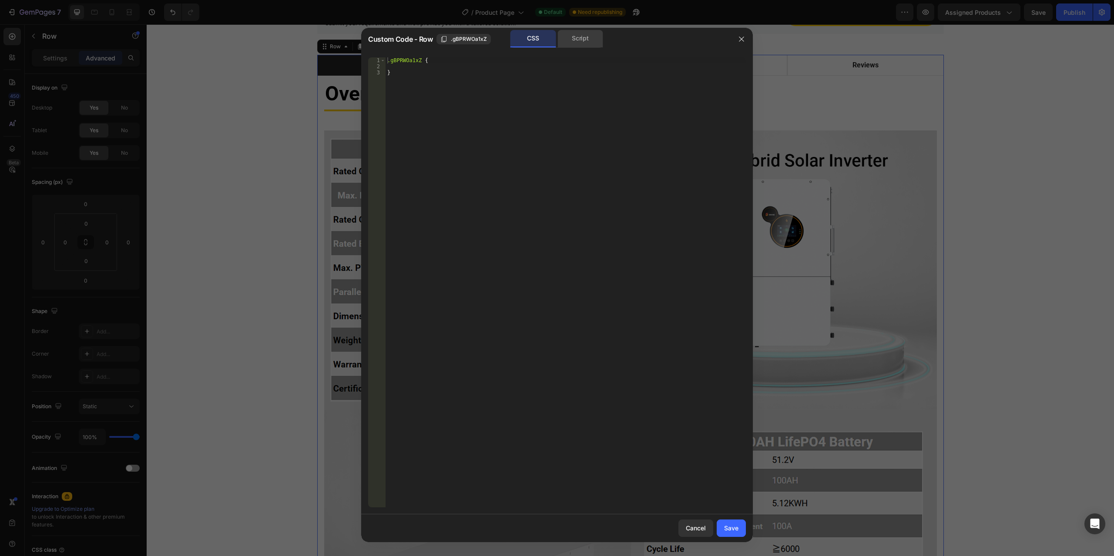
click at [575, 38] on div "Script" at bounding box center [580, 38] width 46 height 17
click at [743, 39] on icon "button" at bounding box center [741, 39] width 7 height 7
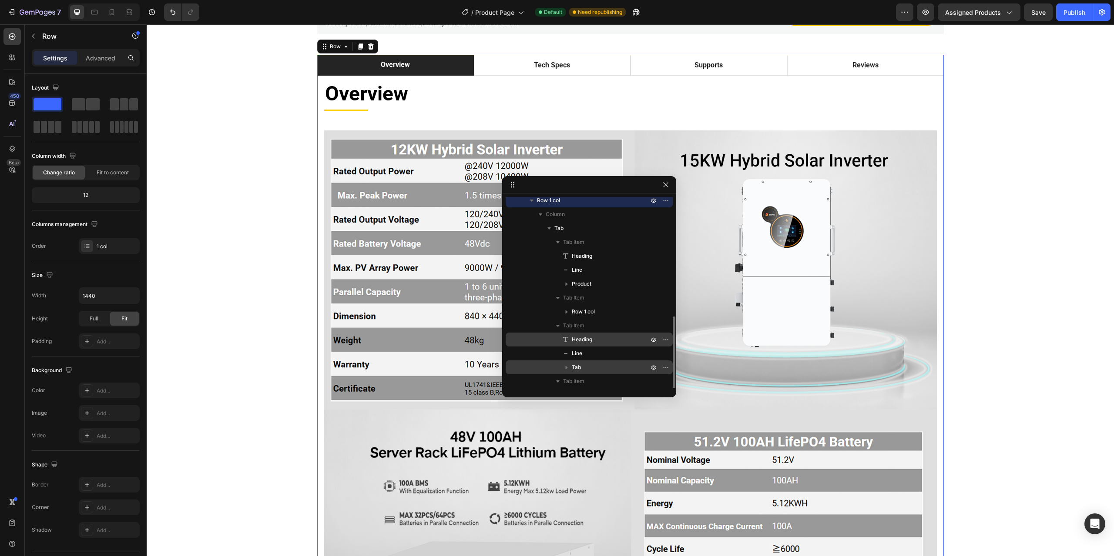
scroll to position [129, 0]
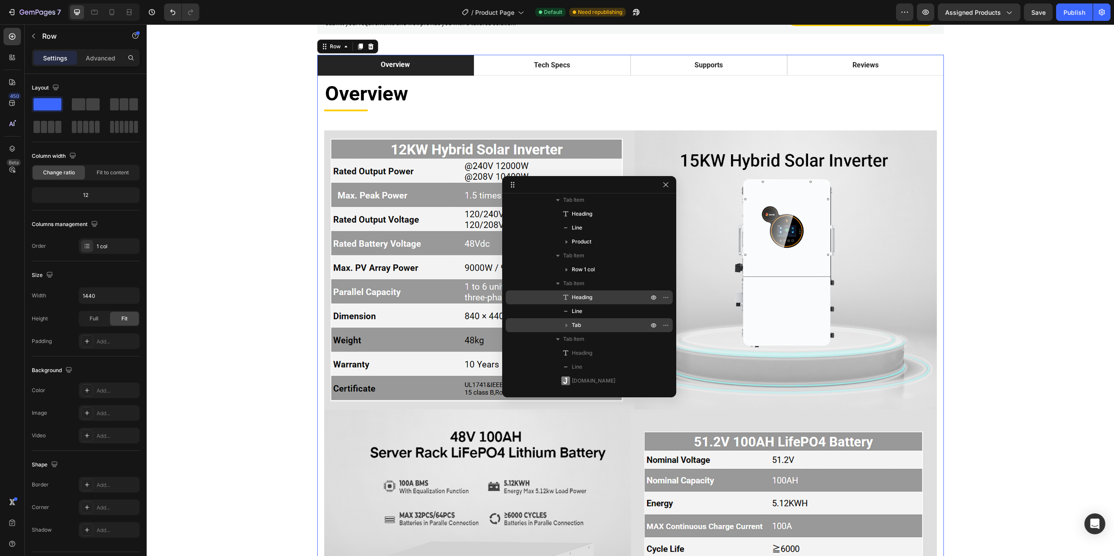
click at [580, 296] on span "Heading" at bounding box center [582, 297] width 20 height 9
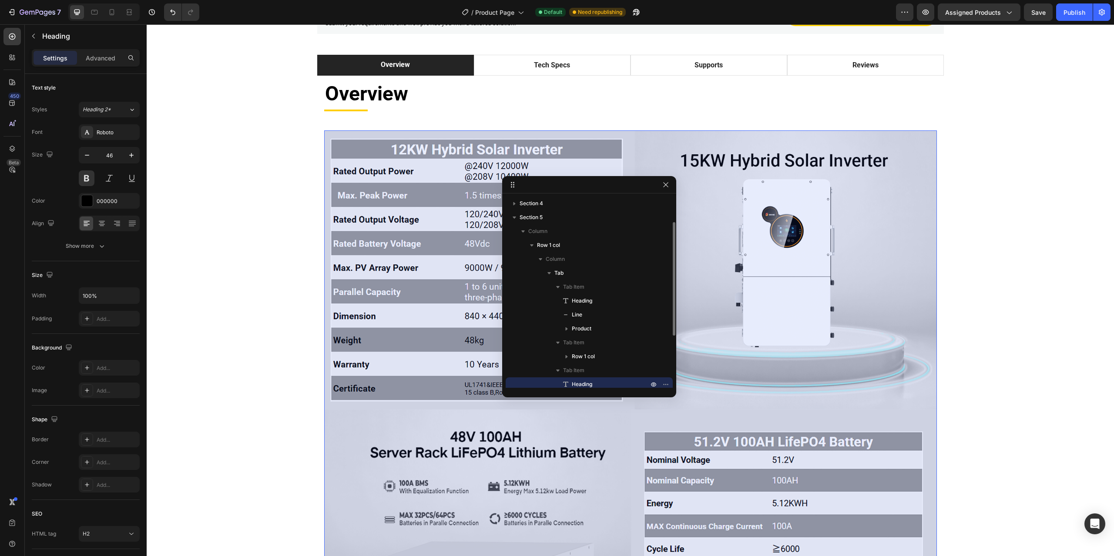
scroll to position [0, 0]
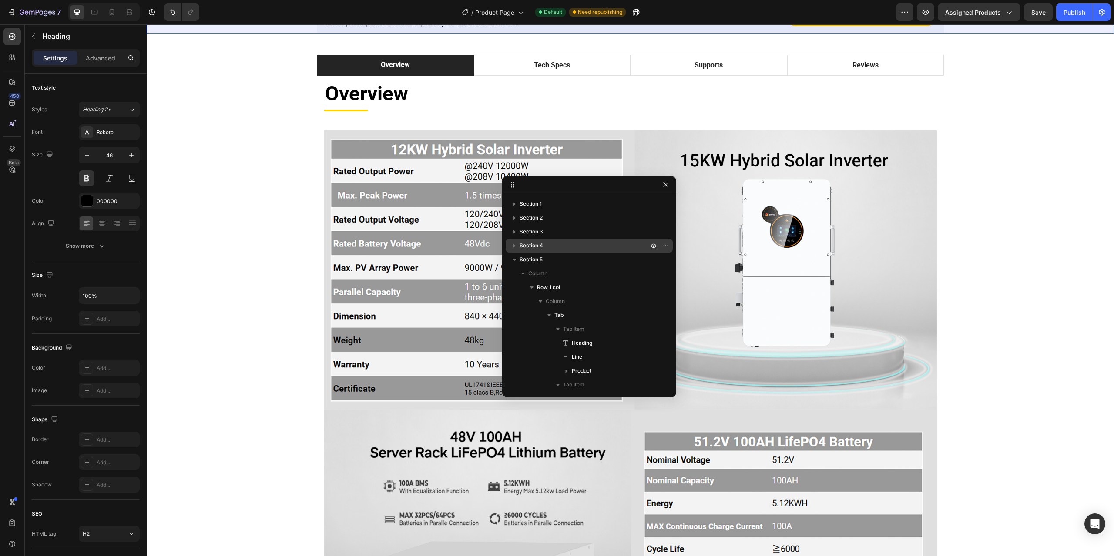
click at [548, 247] on p "Section 4" at bounding box center [584, 245] width 130 height 9
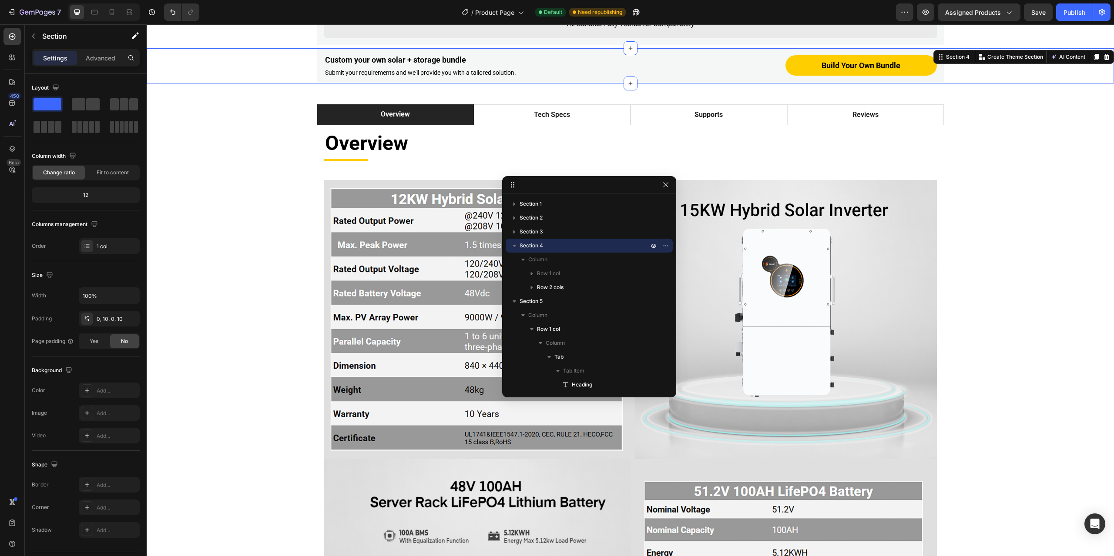
scroll to position [541, 0]
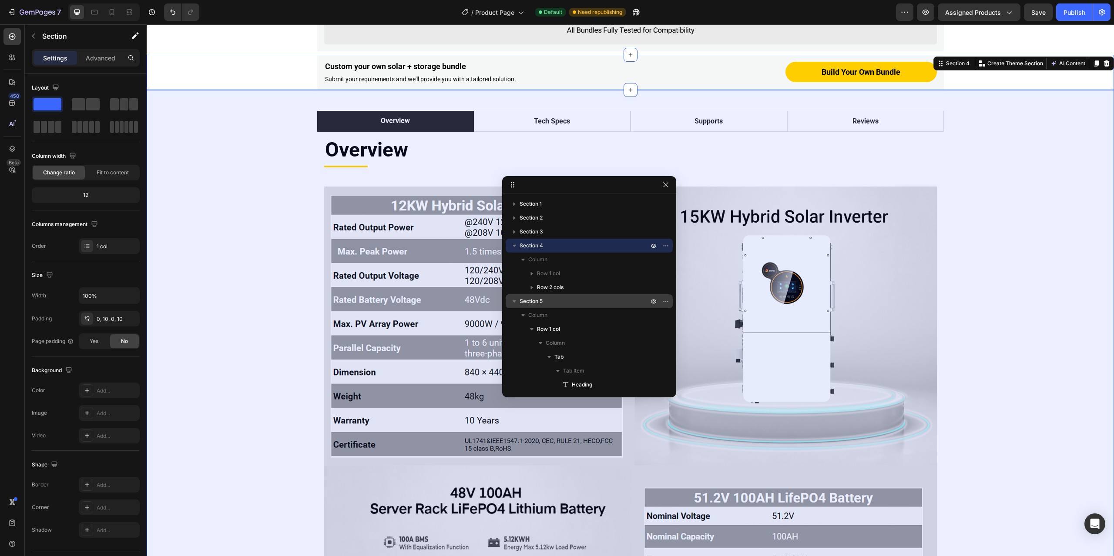
click at [564, 304] on p "Section 5" at bounding box center [584, 301] width 130 height 9
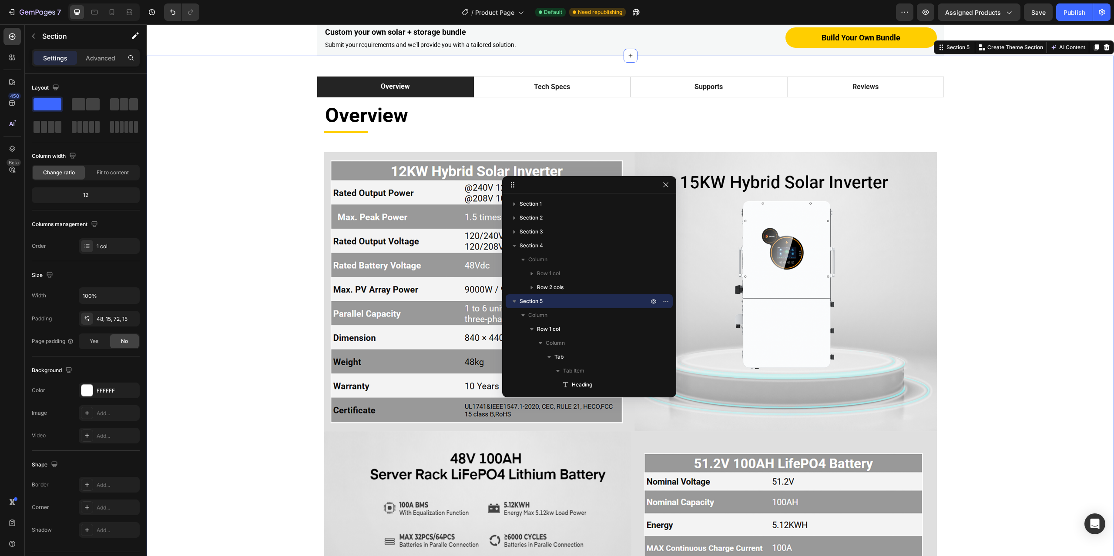
scroll to position [576, 0]
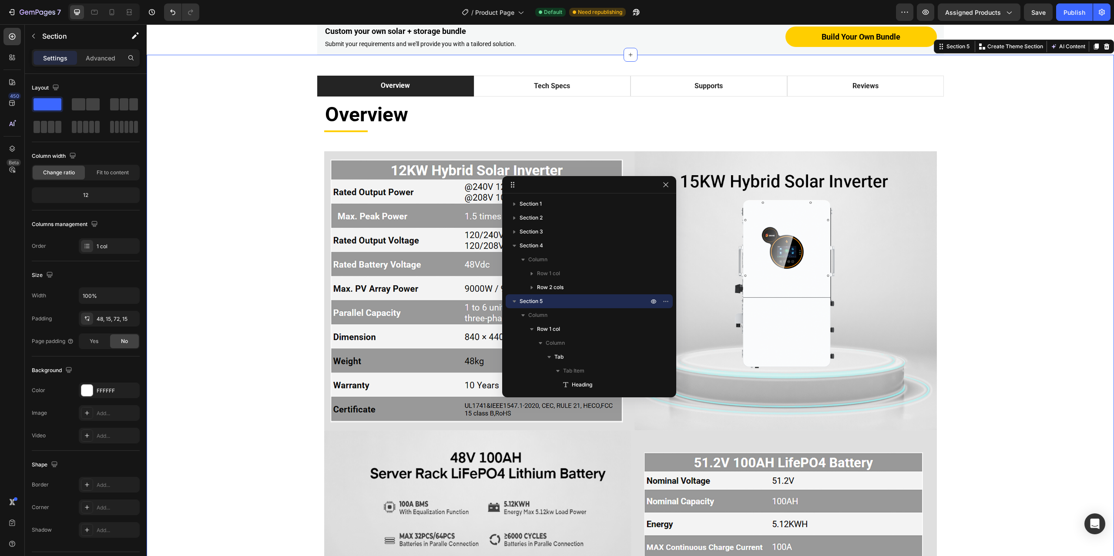
click at [514, 303] on icon "button" at bounding box center [513, 302] width 3 height 2
click at [517, 303] on icon "button" at bounding box center [514, 301] width 9 height 9
click at [107, 55] on p "Advanced" at bounding box center [101, 58] width 30 height 9
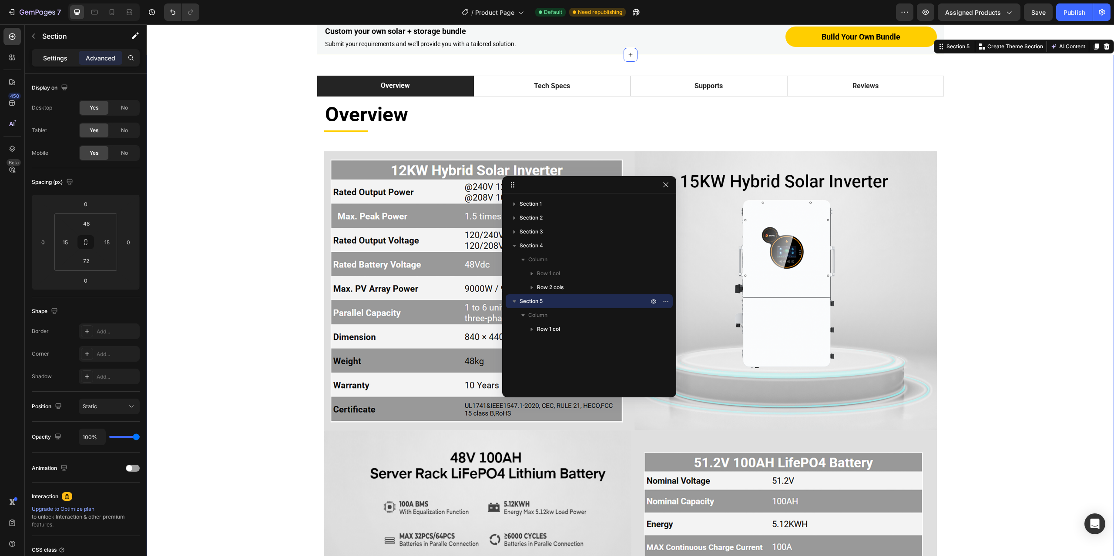
click at [56, 62] on p "Settings" at bounding box center [55, 58] width 24 height 9
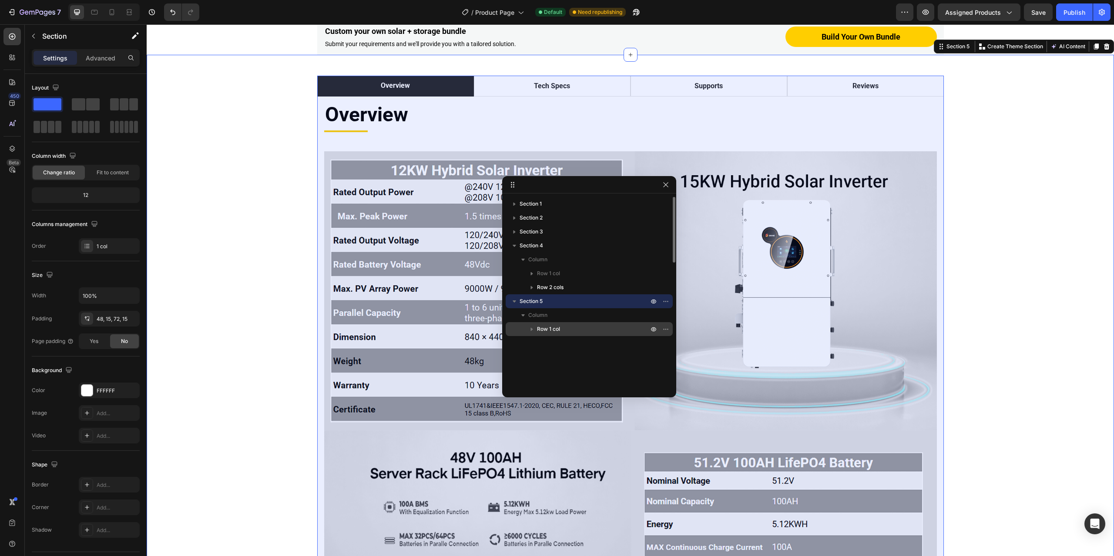
click at [569, 326] on p "Row 1 col" at bounding box center [593, 329] width 113 height 9
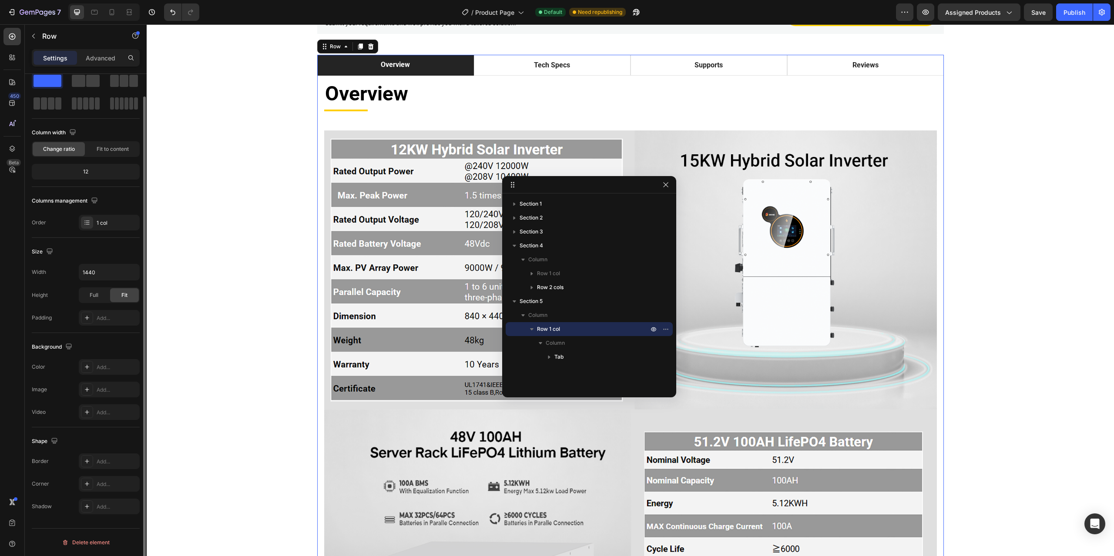
scroll to position [0, 0]
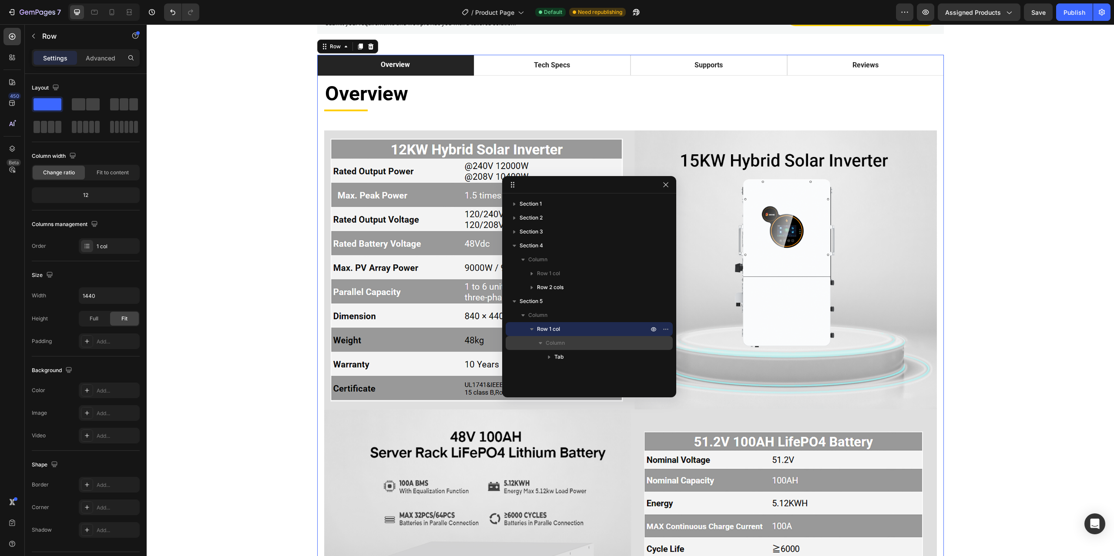
click at [574, 347] on p "Column" at bounding box center [597, 343] width 104 height 9
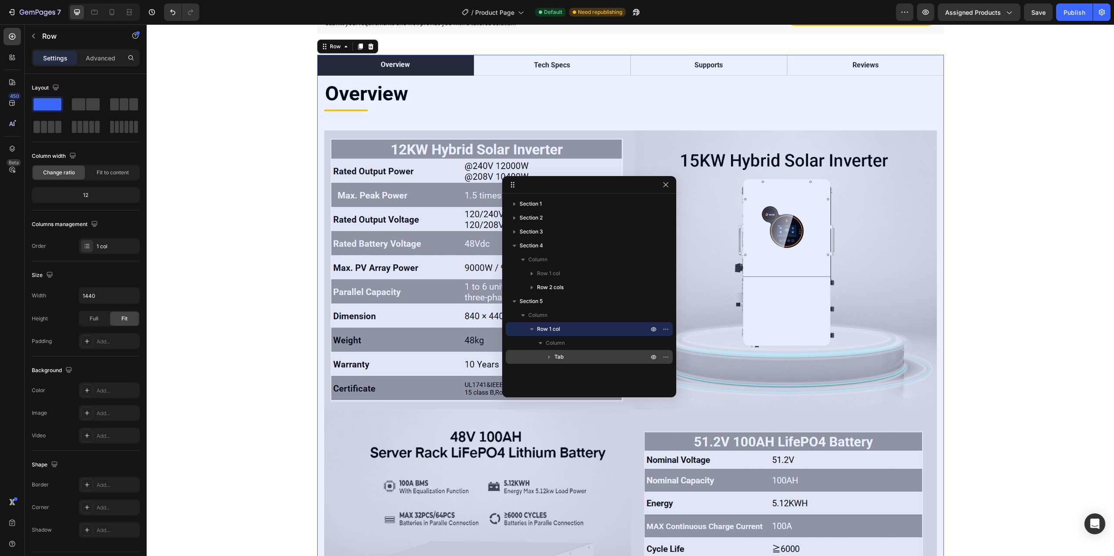
click at [566, 357] on p "Tab" at bounding box center [602, 357] width 96 height 9
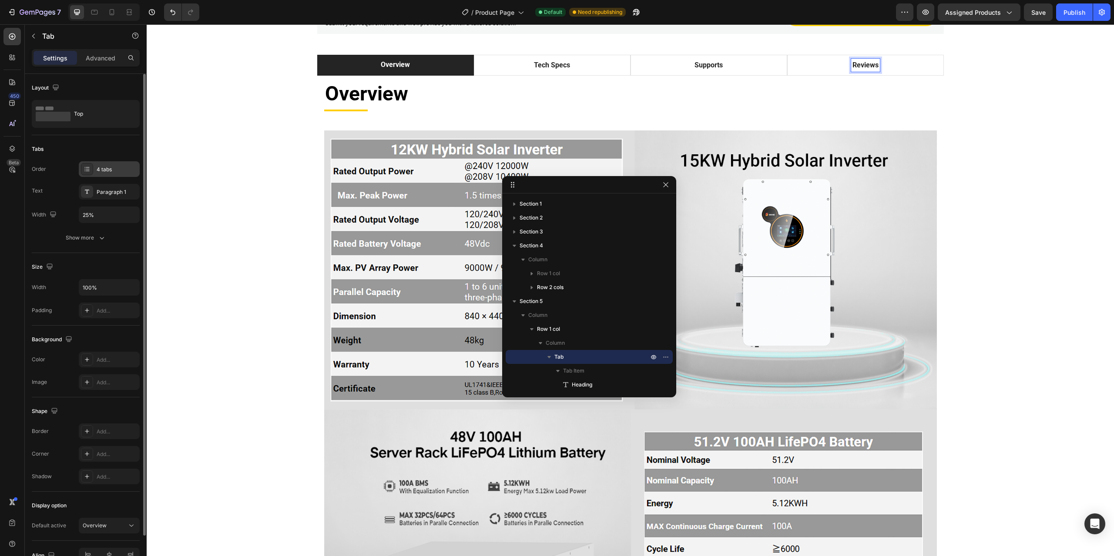
click at [86, 169] on icon at bounding box center [87, 169] width 7 height 7
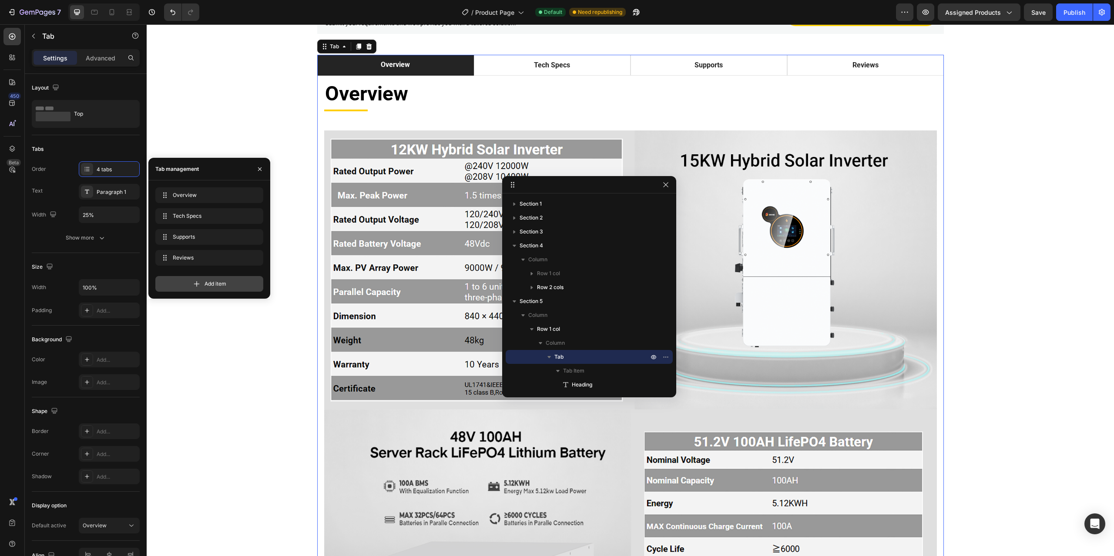
click at [211, 282] on span "Add item" at bounding box center [215, 284] width 22 height 8
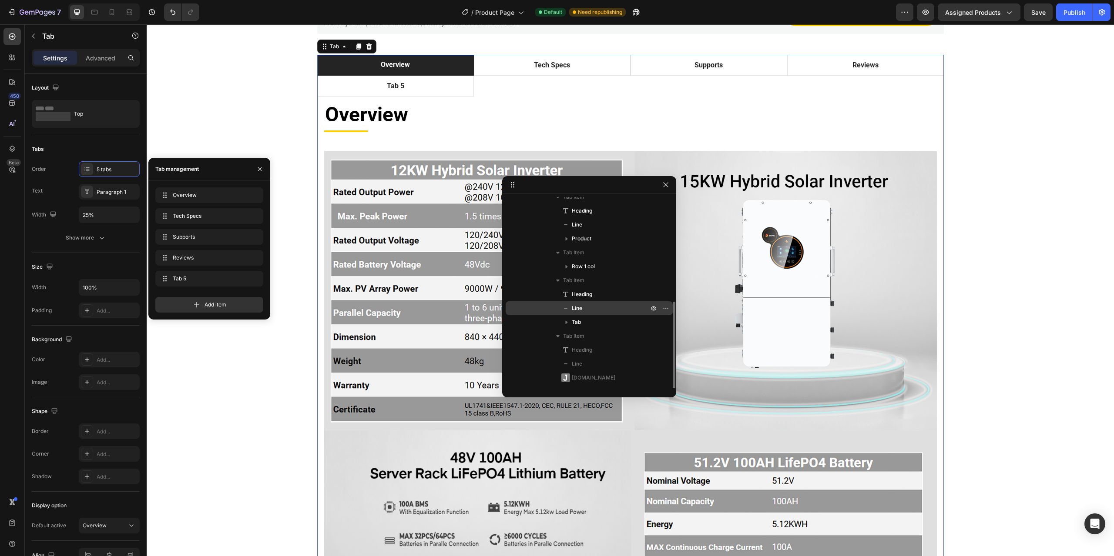
scroll to position [185, 0]
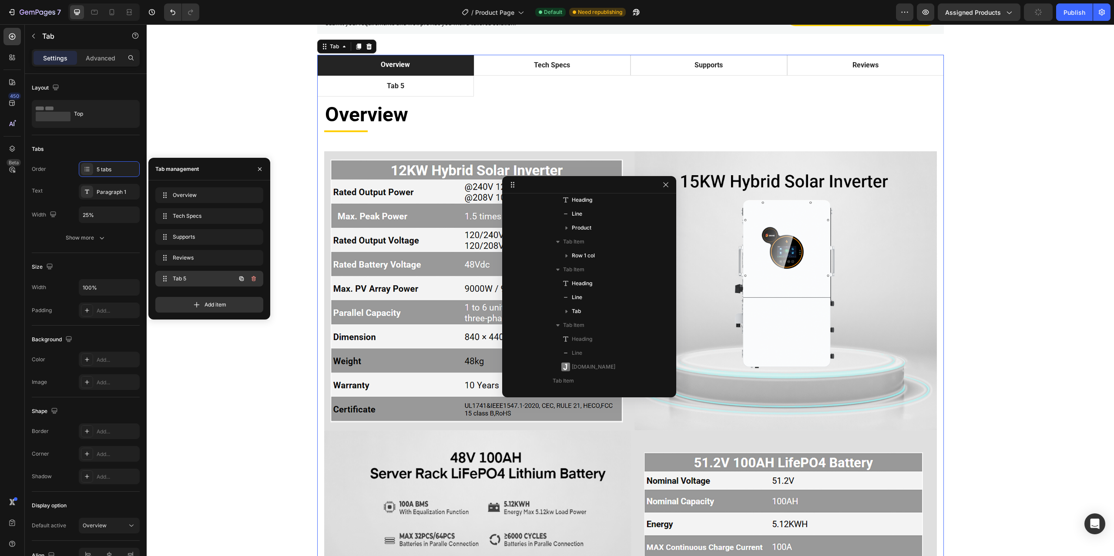
click at [182, 277] on span "Tab 5" at bounding box center [197, 279] width 49 height 8
click at [184, 277] on span "Tab 5" at bounding box center [203, 279] width 64 height 8
click at [254, 280] on icon "button" at bounding box center [253, 278] width 7 height 7
click at [249, 279] on div "Delete" at bounding box center [248, 279] width 16 height 8
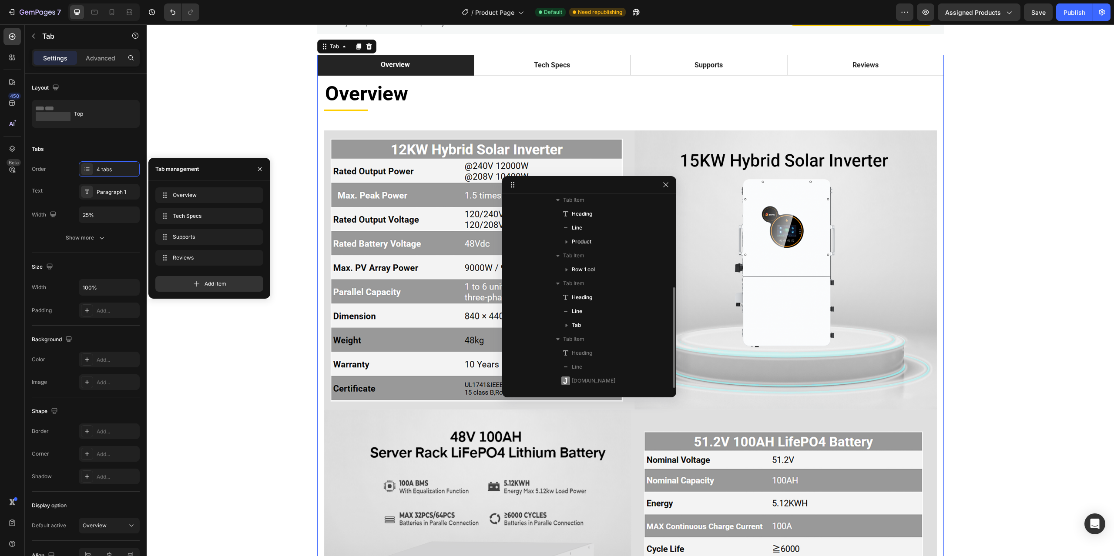
scroll to position [171, 0]
click at [183, 259] on span "Reviews" at bounding box center [203, 258] width 64 height 8
drag, startPoint x: 179, startPoint y: 258, endPoint x: 163, endPoint y: 258, distance: 16.1
click at [163, 258] on icon at bounding box center [164, 257] width 7 height 7
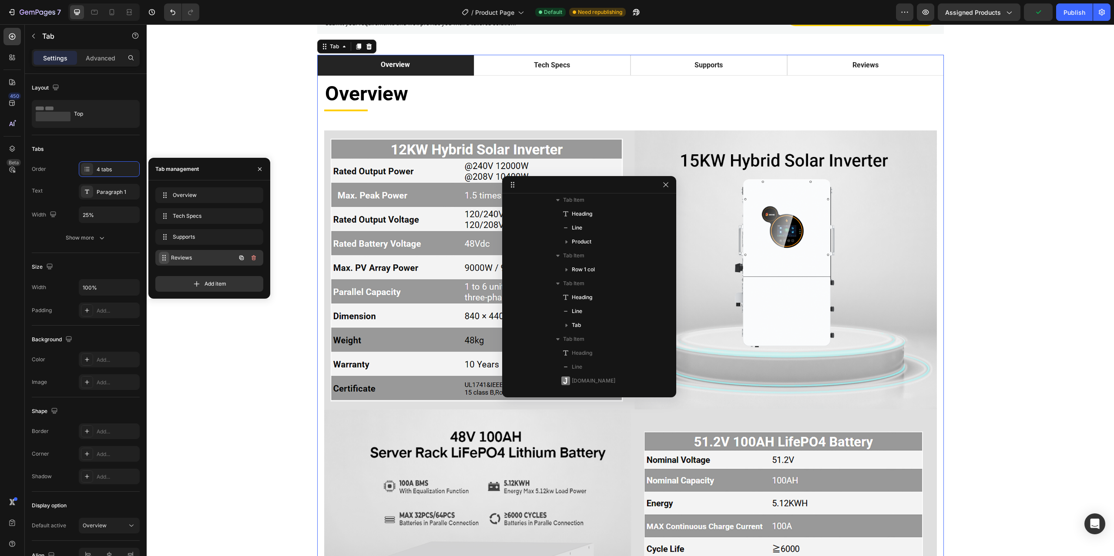
click at [163, 258] on icon at bounding box center [164, 257] width 7 height 7
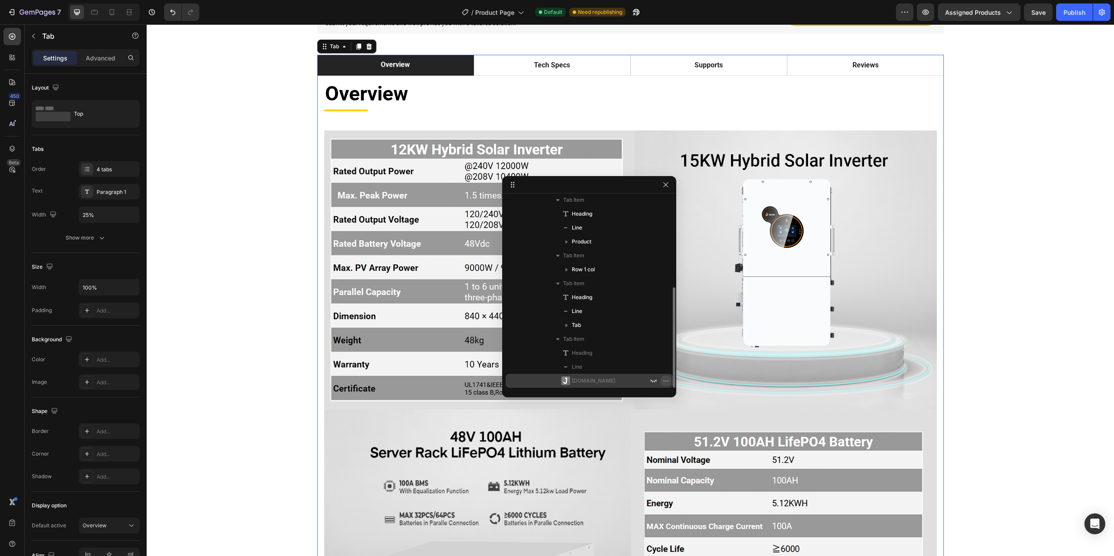
click at [664, 380] on icon "button" at bounding box center [665, 381] width 7 height 7
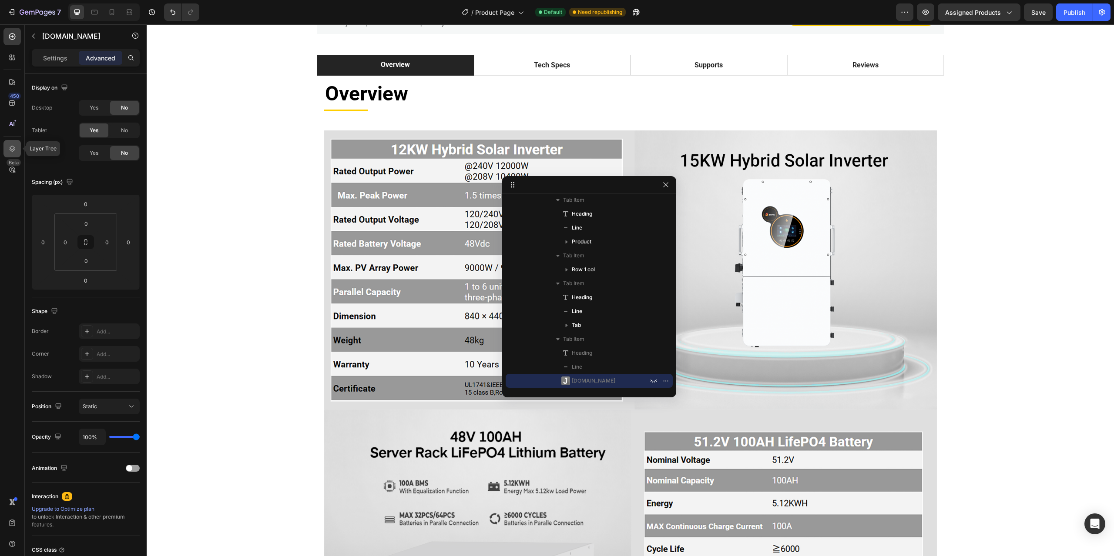
click at [12, 148] on icon at bounding box center [12, 148] width 9 height 9
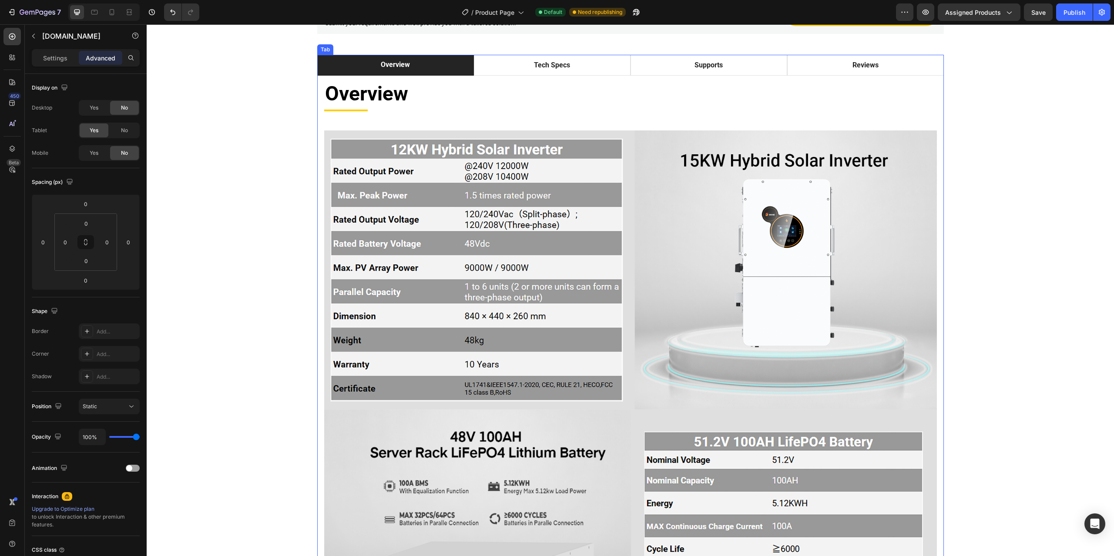
click at [319, 51] on div "Tab" at bounding box center [325, 50] width 13 height 8
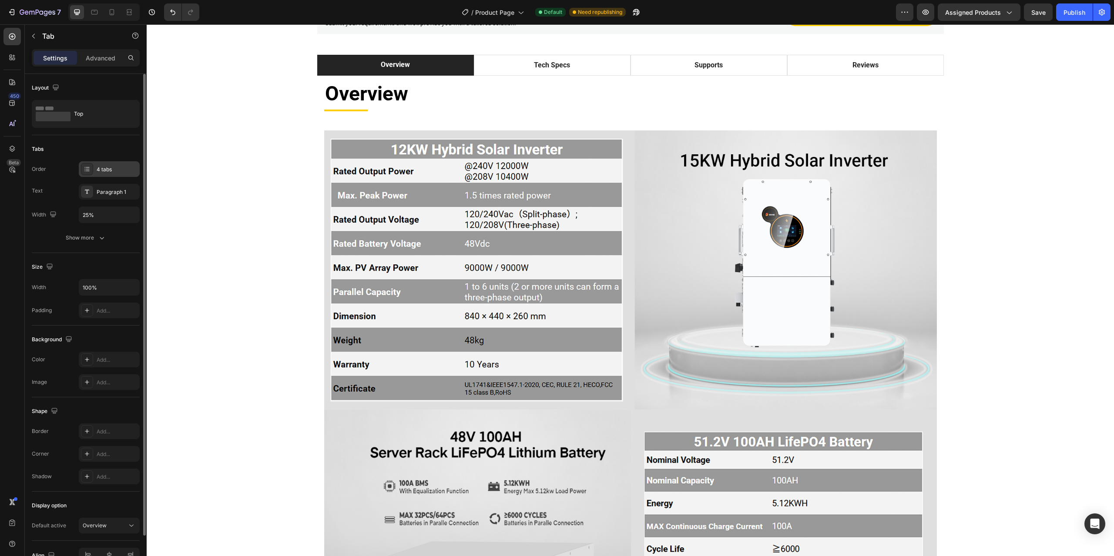
click at [104, 166] on div "4 tabs" at bounding box center [117, 170] width 41 height 8
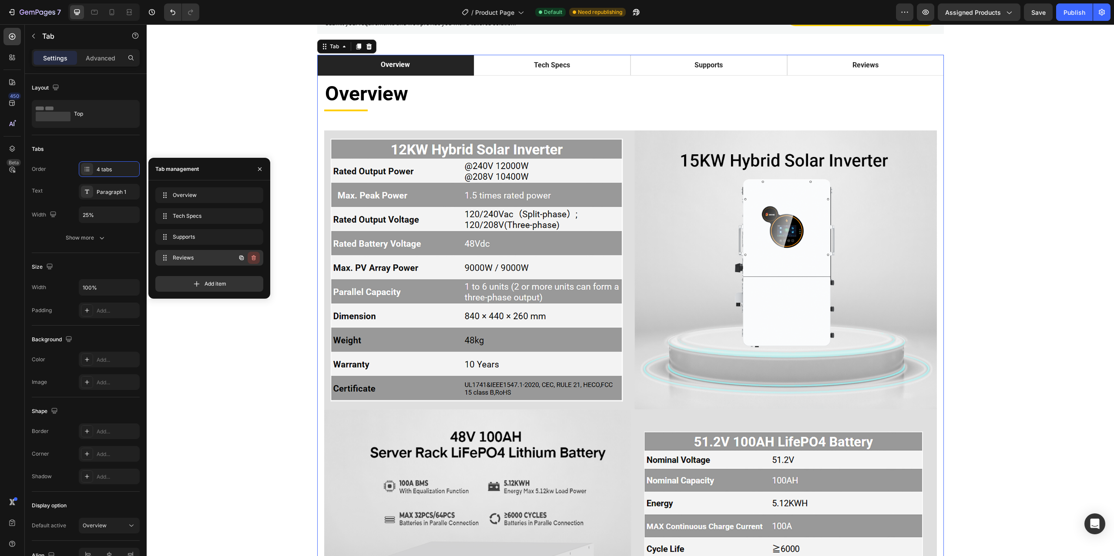
click at [253, 261] on icon "button" at bounding box center [253, 257] width 7 height 7
click at [249, 258] on div "Delete" at bounding box center [248, 258] width 16 height 8
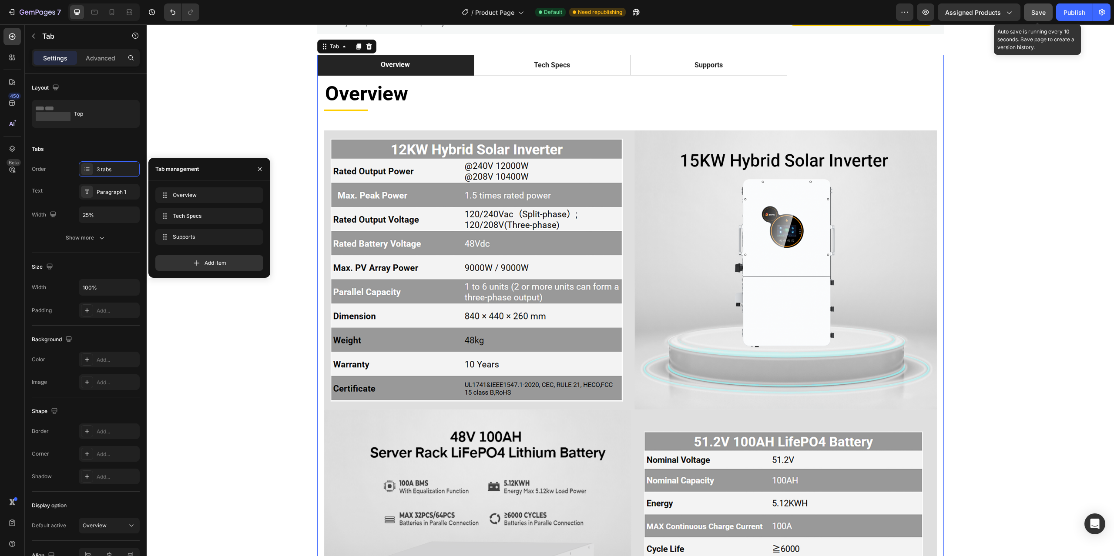
click at [1042, 9] on span "Save" at bounding box center [1038, 12] width 14 height 7
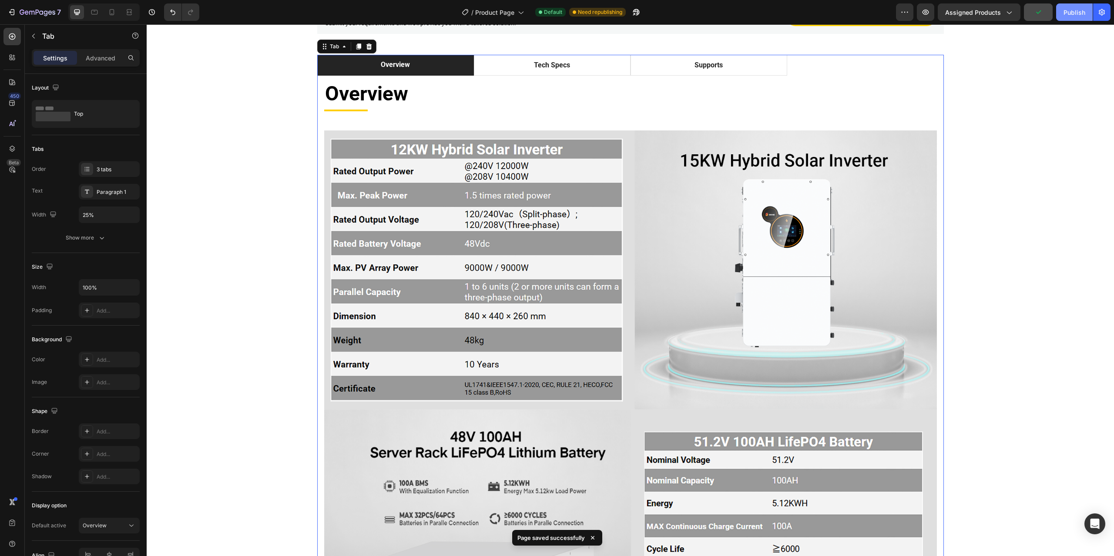
click at [1075, 9] on div "Publish" at bounding box center [1074, 12] width 22 height 9
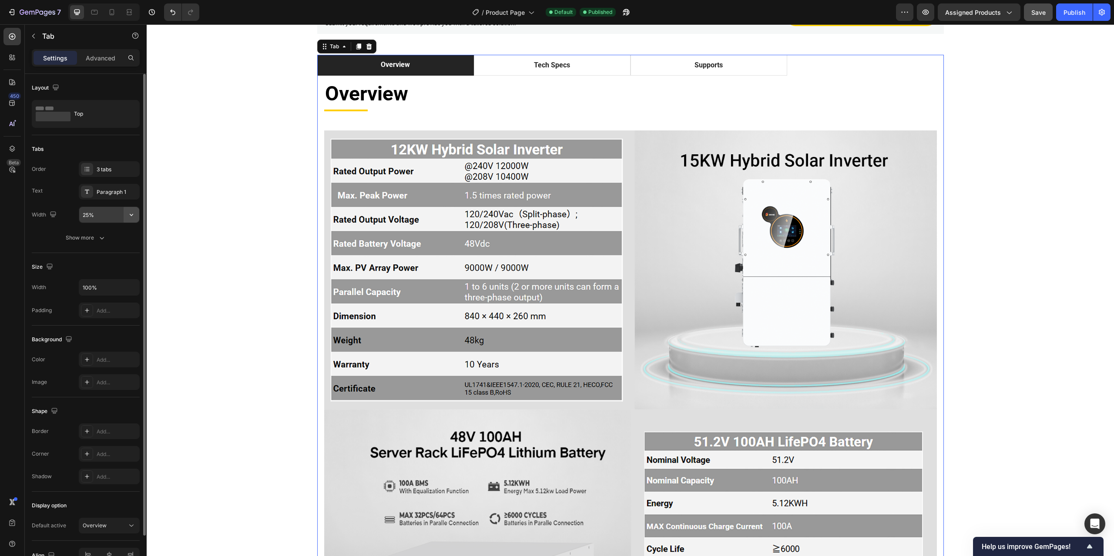
click at [132, 214] on icon "button" at bounding box center [131, 215] width 3 height 2
click at [95, 253] on p "Full 100%" at bounding box center [107, 254] width 50 height 8
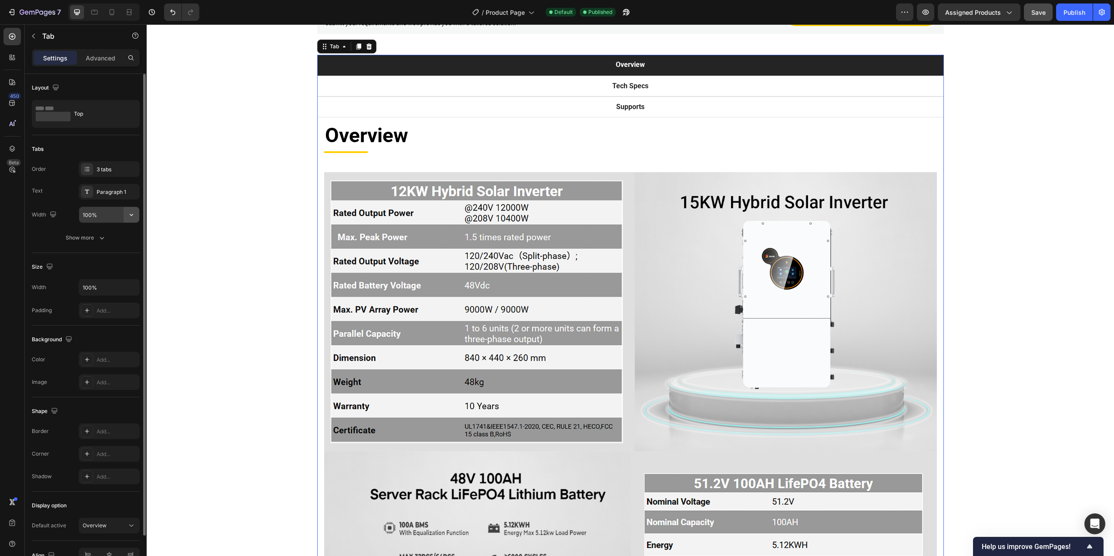
click at [128, 214] on icon "button" at bounding box center [131, 215] width 9 height 9
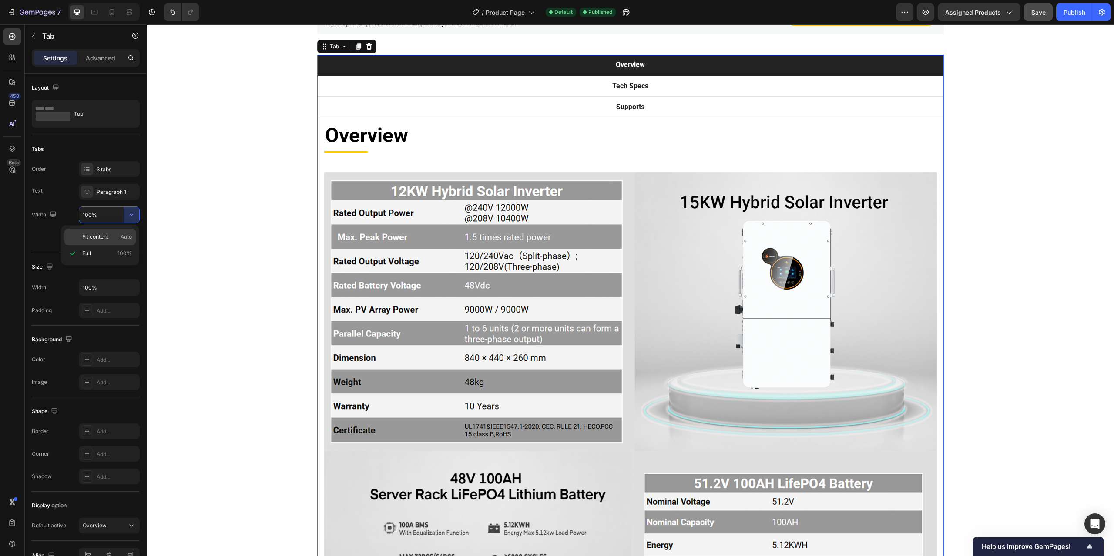
click at [95, 236] on span "Fit content" at bounding box center [95, 237] width 26 height 8
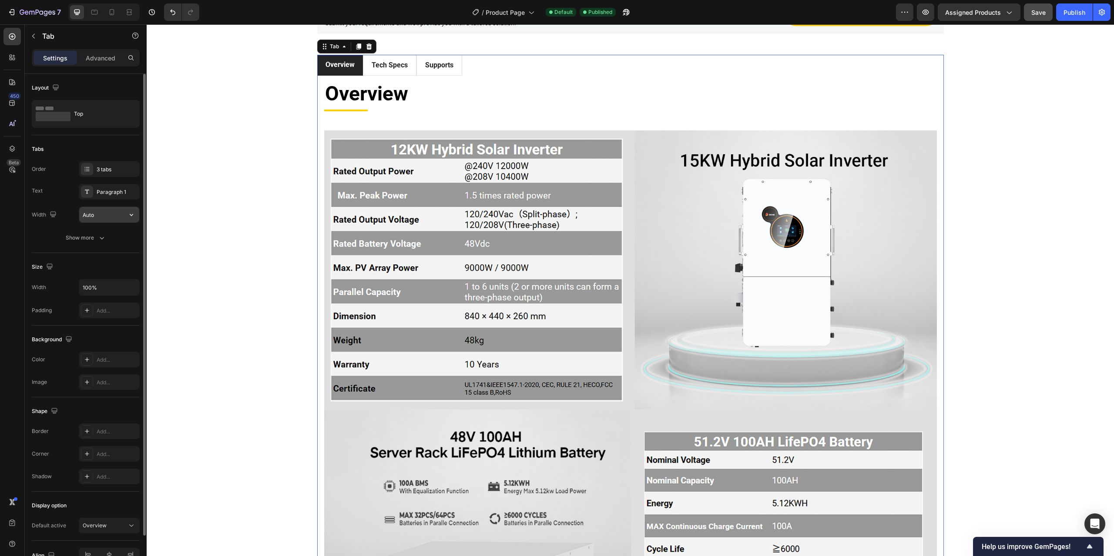
click at [106, 212] on input "Auto" at bounding box center [109, 215] width 60 height 16
click at [87, 216] on input "25%" at bounding box center [109, 215] width 60 height 16
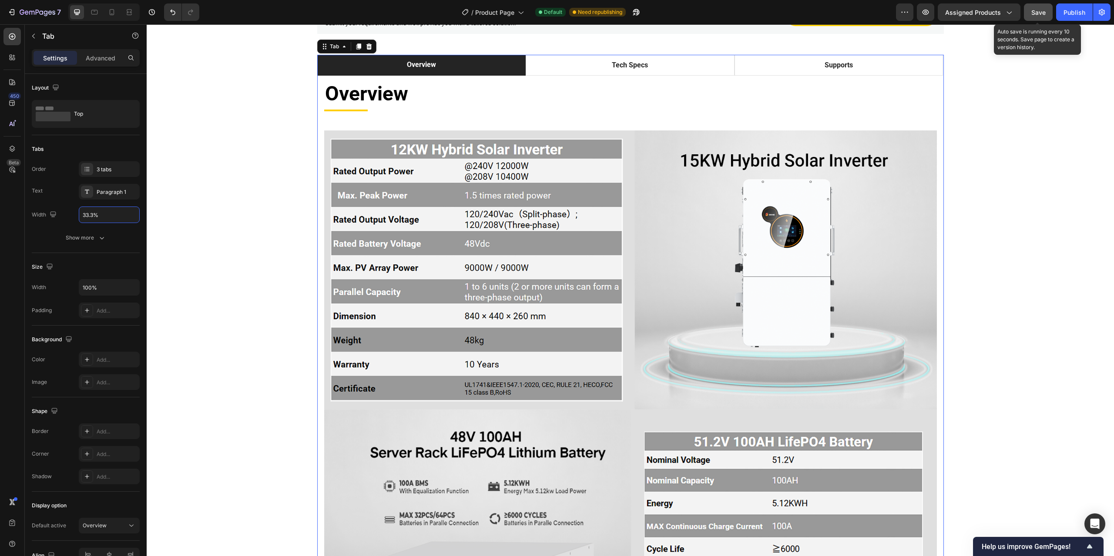
type input "33.3%"
click at [1043, 13] on span "Save" at bounding box center [1038, 12] width 14 height 7
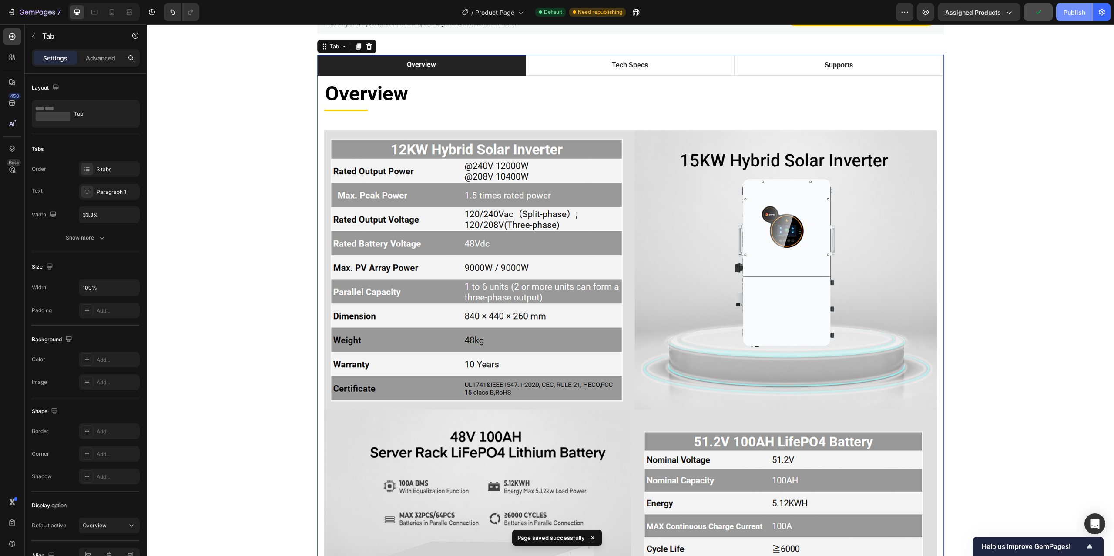
click at [1072, 13] on div "Publish" at bounding box center [1074, 12] width 22 height 9
